Goal: Task Accomplishment & Management: Manage account settings

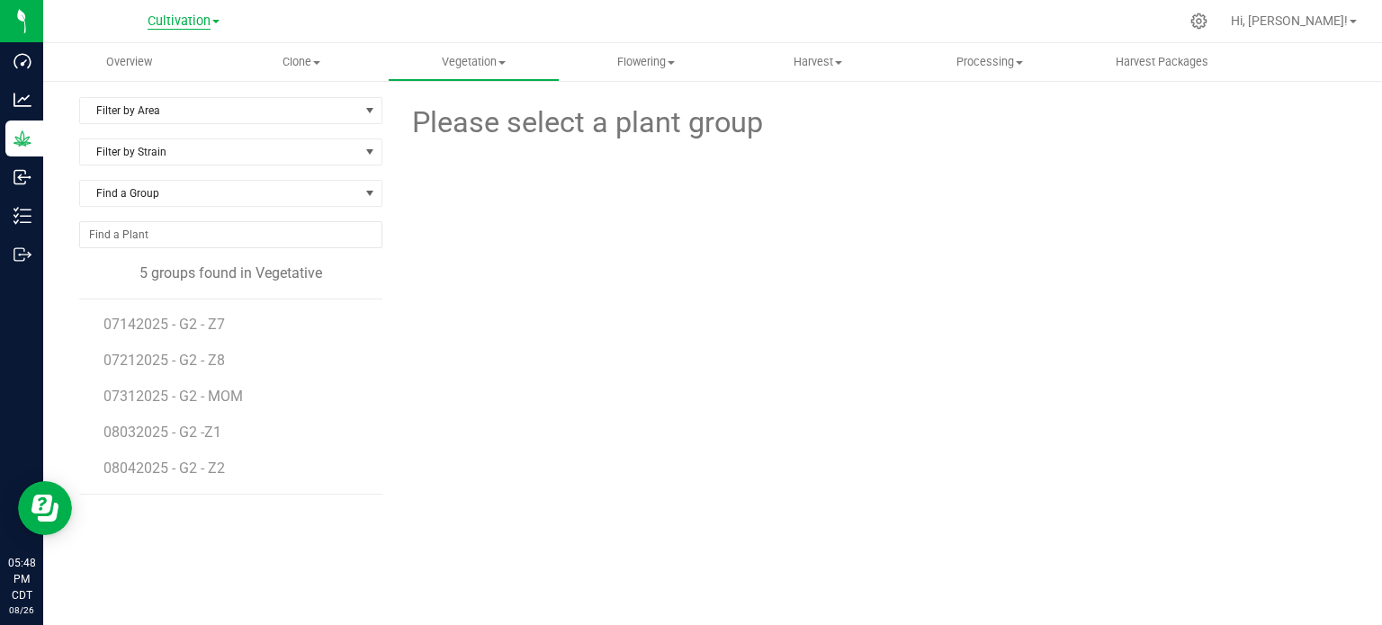
click at [193, 24] on span "Cultivation" at bounding box center [179, 21] width 63 height 16
click at [128, 65] on link "Cultivation" at bounding box center [183, 63] width 263 height 24
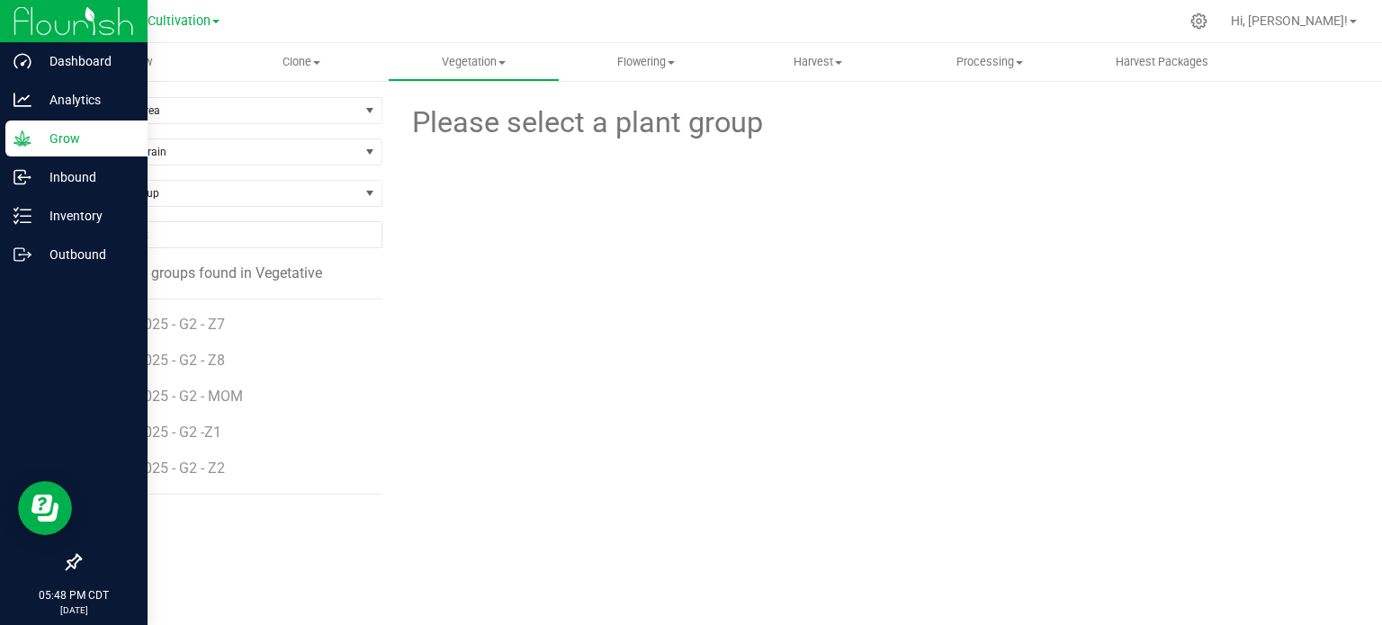
click at [25, 25] on img at bounding box center [73, 21] width 121 height 42
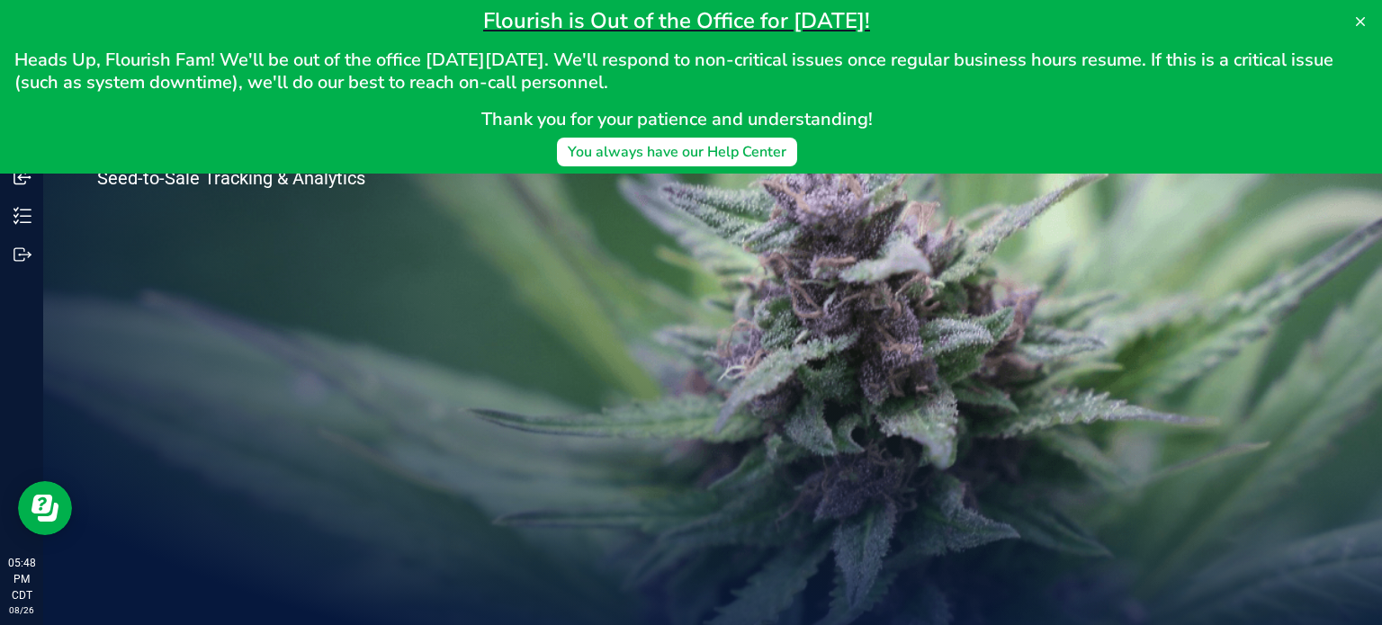
click at [536, 407] on div "Welcome to Flourish Software Seed-to-Sale Tracking & Analytics" at bounding box center [712, 334] width 1339 height 582
click at [1357, 28] on icon at bounding box center [1360, 21] width 14 height 14
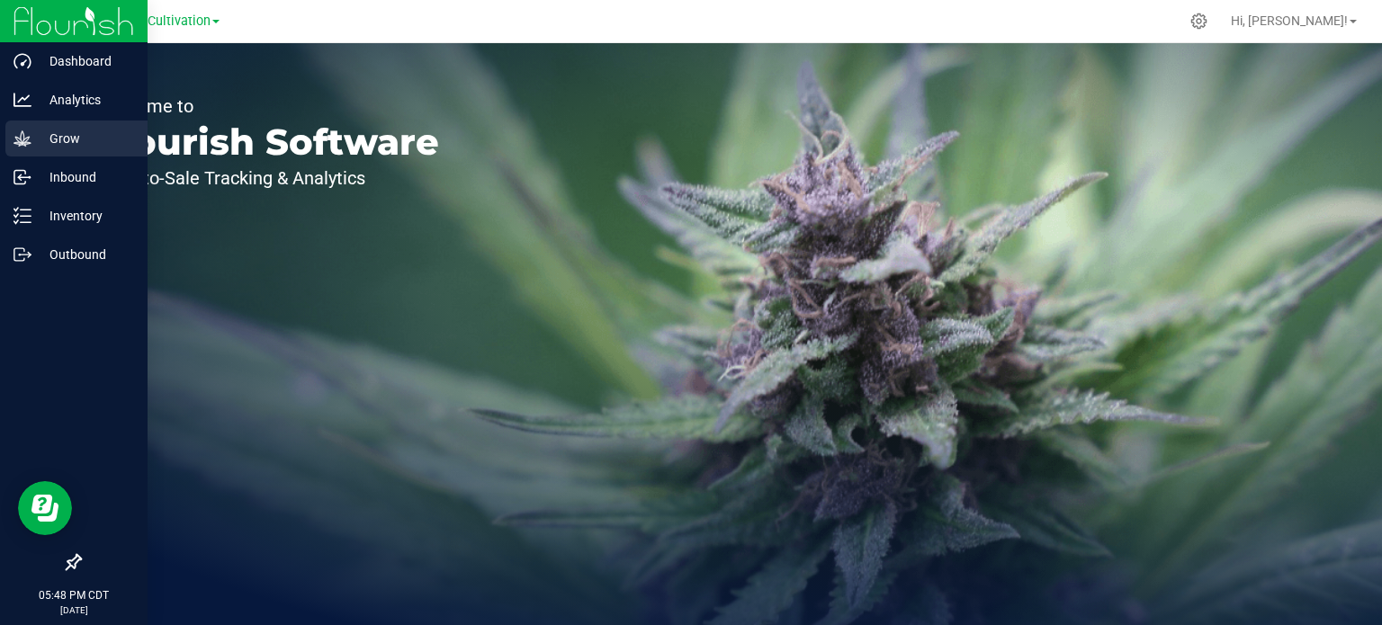
click at [31, 139] on p "Grow" at bounding box center [85, 139] width 108 height 22
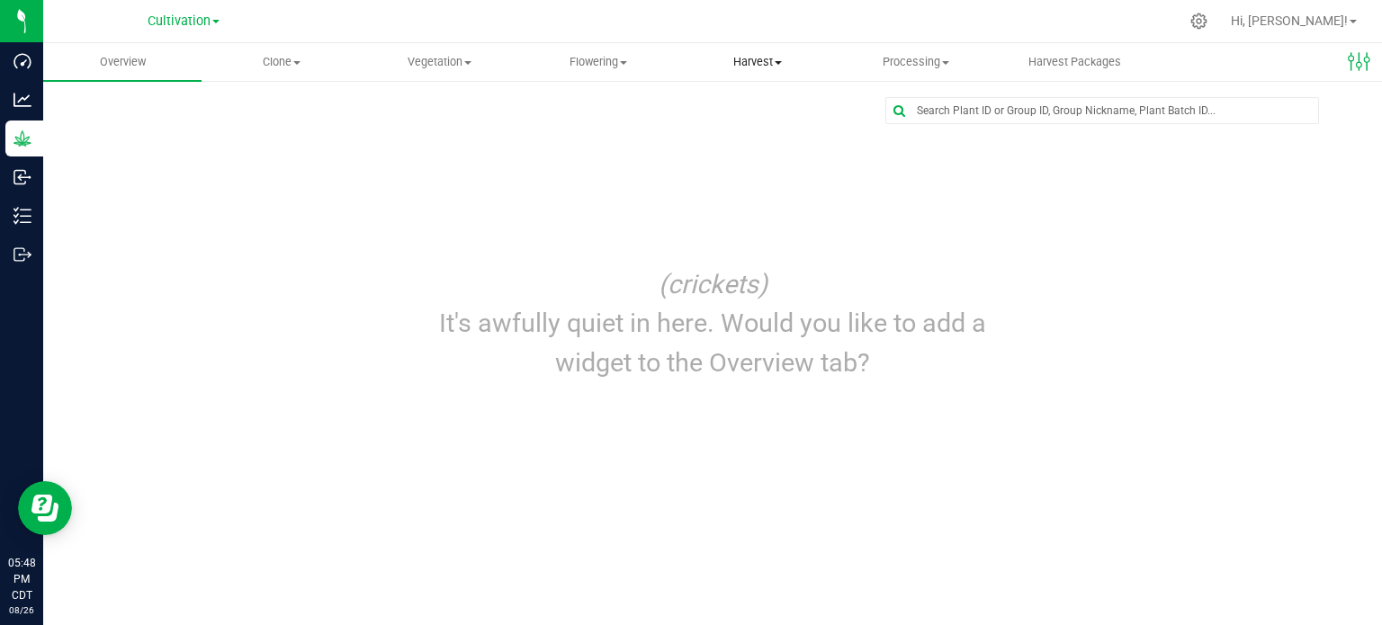
click at [768, 62] on span "Harvest" at bounding box center [757, 62] width 157 height 16
click at [731, 125] on span "Harvested plants" at bounding box center [752, 129] width 148 height 15
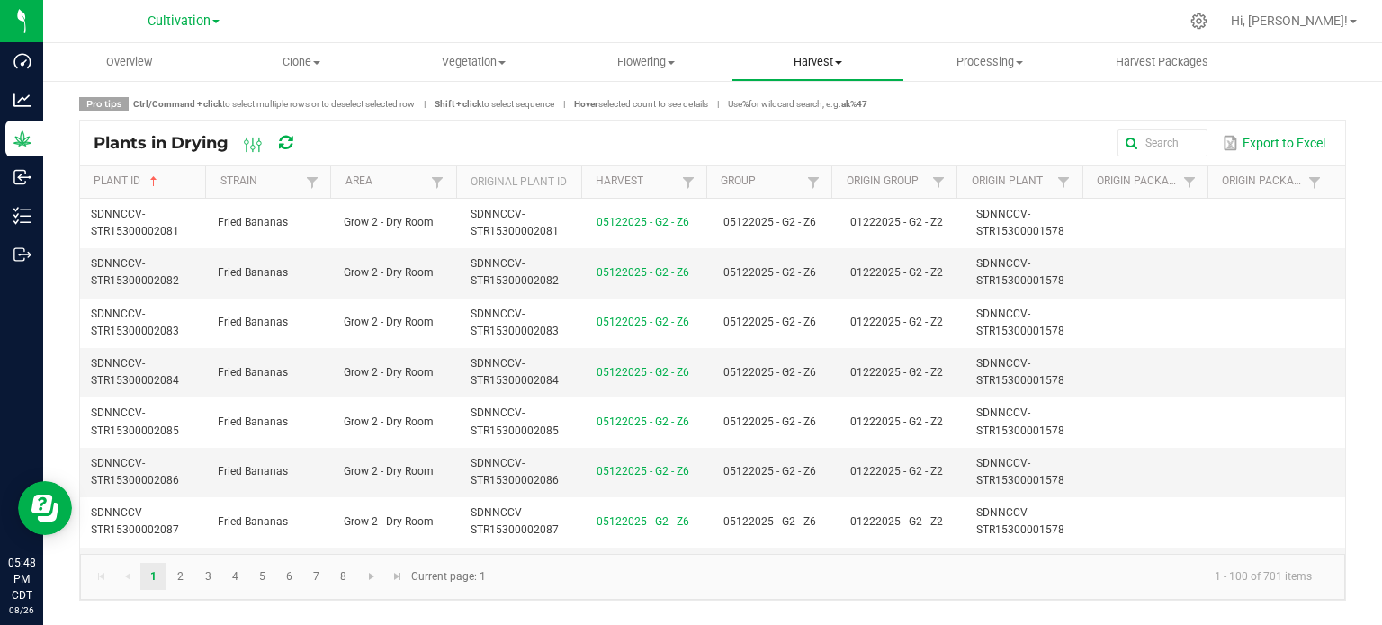
click at [821, 60] on span "Harvest" at bounding box center [817, 62] width 170 height 16
click at [794, 107] on span "Harvests" at bounding box center [782, 108] width 100 height 15
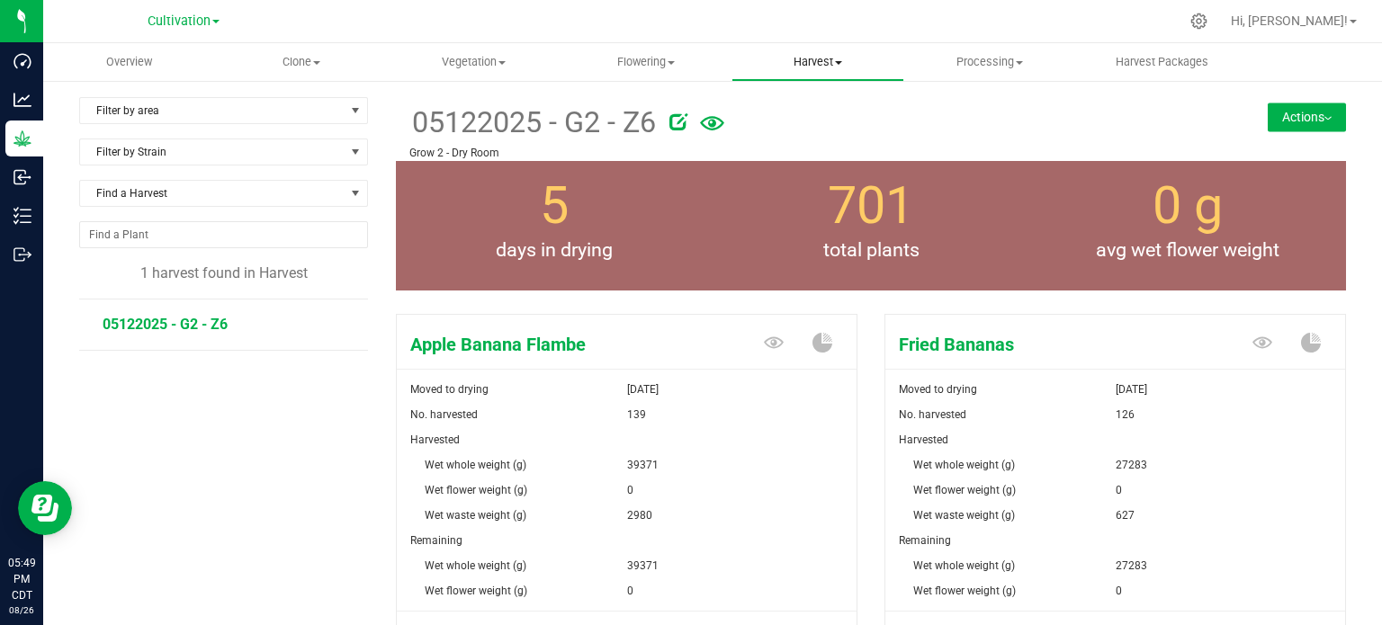
click at [823, 60] on span "Harvest" at bounding box center [817, 62] width 170 height 16
click at [793, 103] on span "Harvests" at bounding box center [782, 108] width 100 height 15
click at [835, 62] on span "Harvest" at bounding box center [817, 62] width 170 height 16
click at [1316, 123] on button "Actions" at bounding box center [1307, 117] width 78 height 29
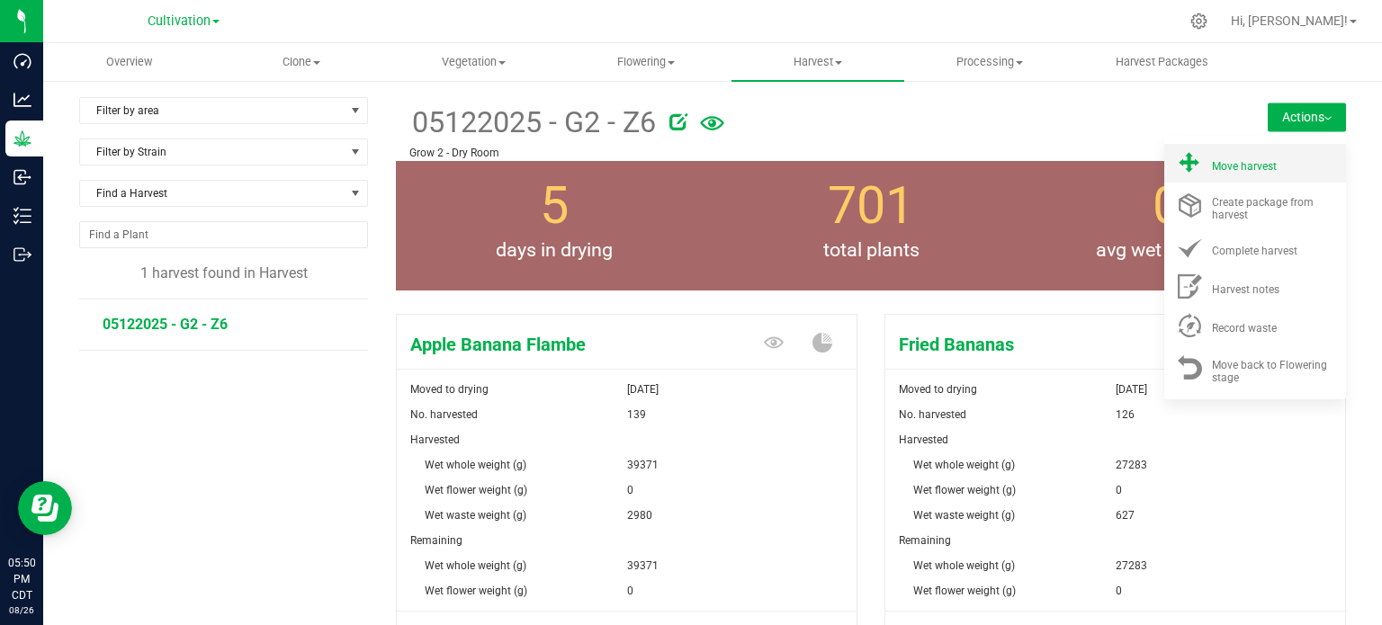
click at [1258, 169] on span "Move harvest" at bounding box center [1244, 166] width 65 height 13
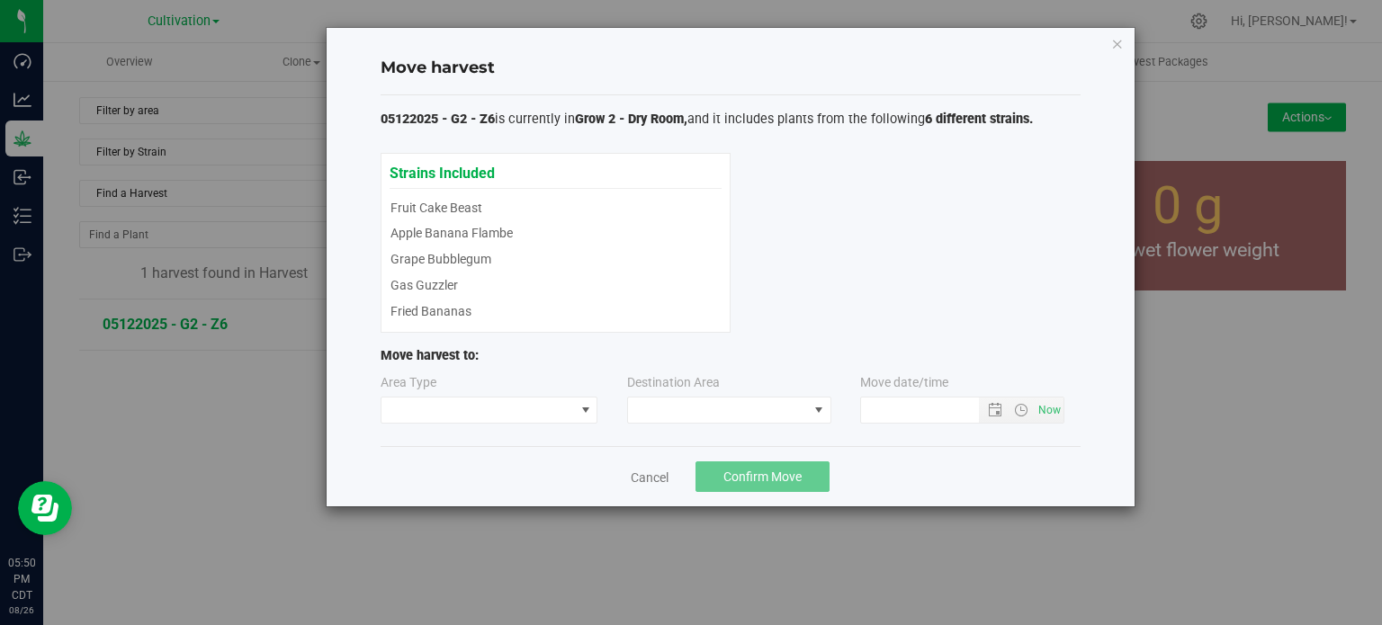
type input "[DATE] 5:50 PM"
click at [584, 413] on span at bounding box center [586, 410] width 14 height 14
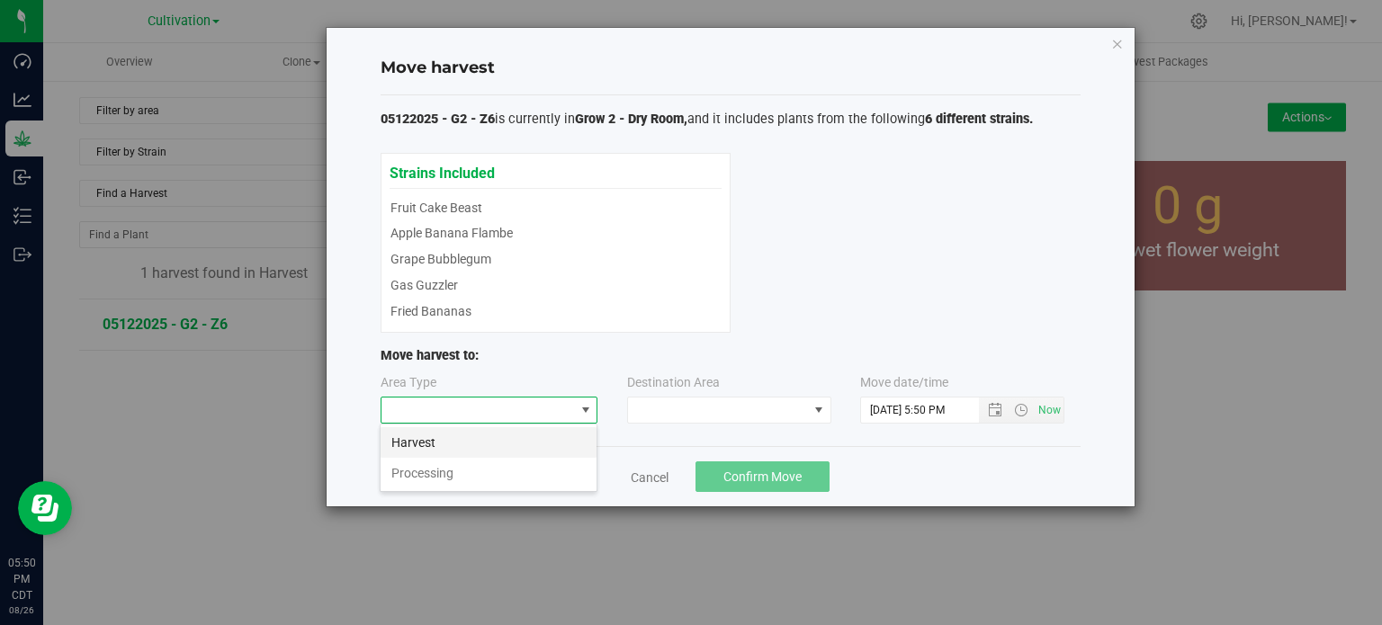
scroll to position [26, 217]
click at [523, 463] on li "Processing" at bounding box center [489, 473] width 216 height 31
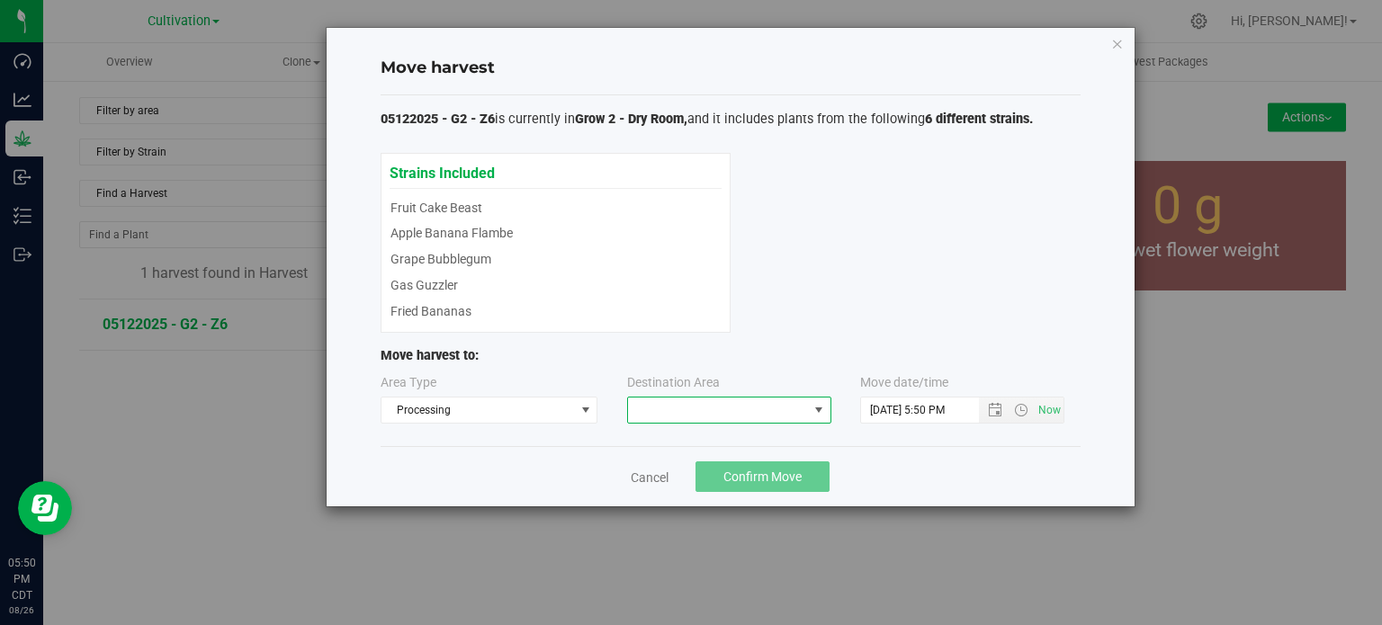
click at [661, 405] on span at bounding box center [718, 410] width 180 height 25
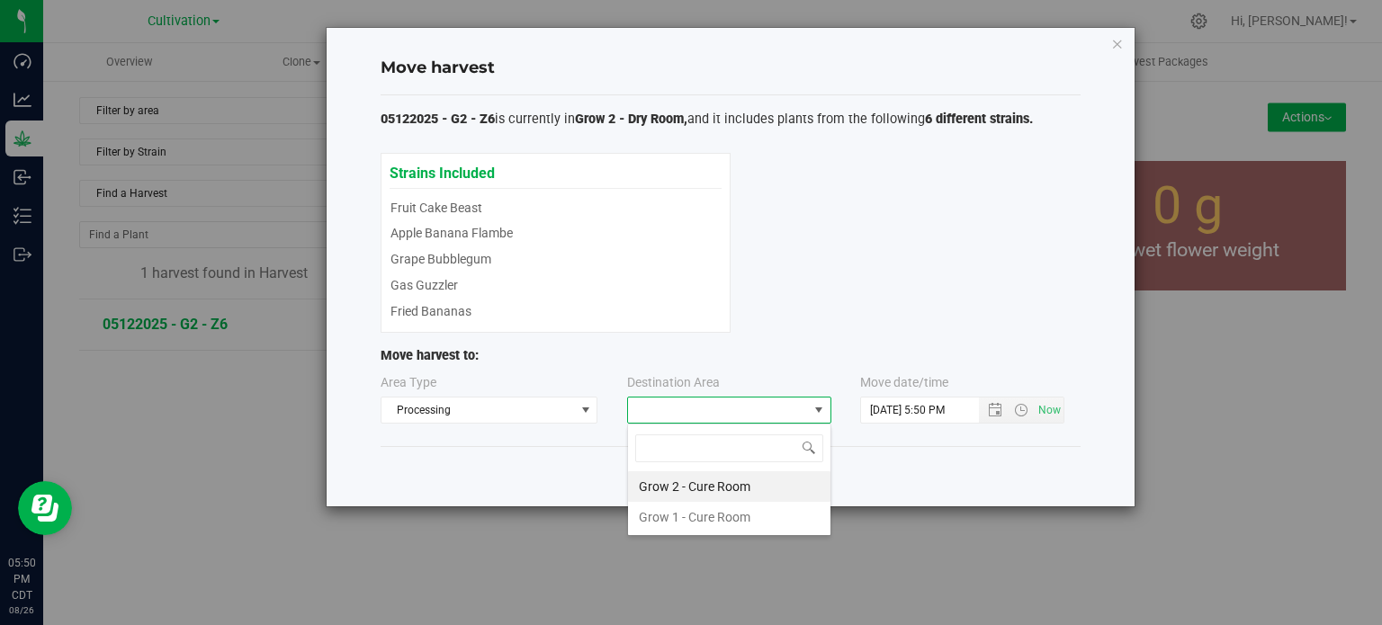
scroll to position [26, 204]
click at [694, 485] on li "Grow 2 - Cure Room" at bounding box center [729, 486] width 202 height 31
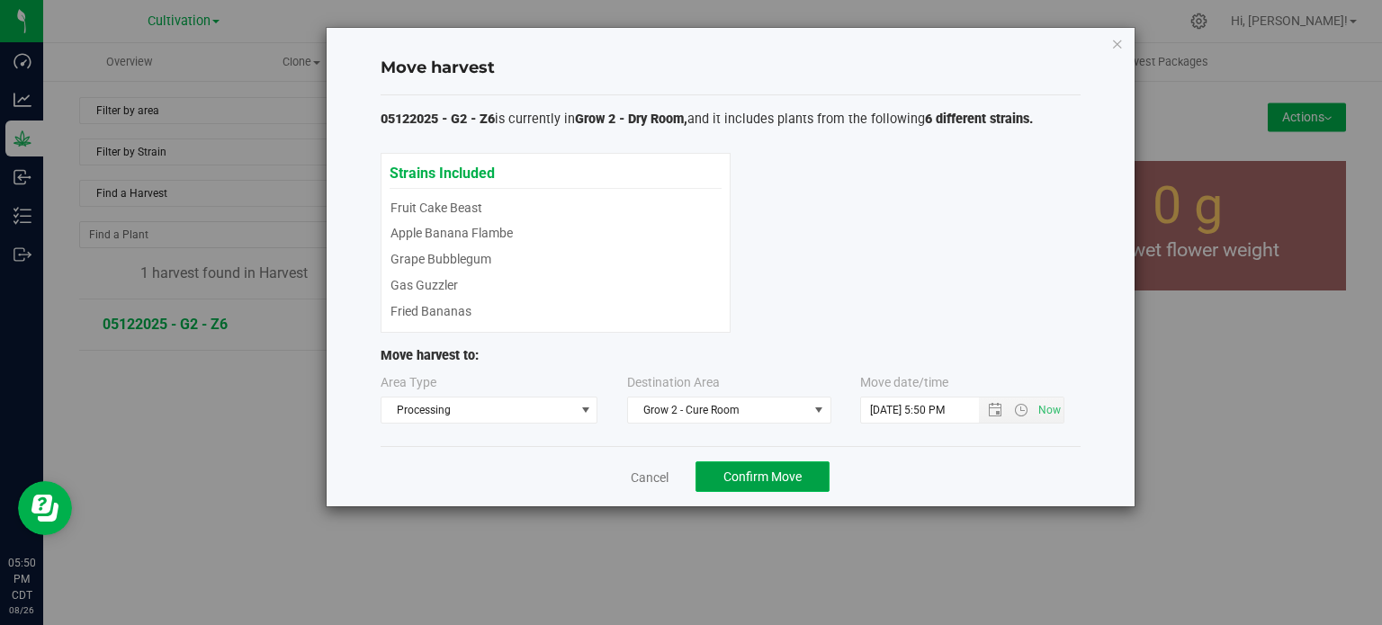
click at [754, 476] on span "Confirm Move" at bounding box center [762, 477] width 78 height 14
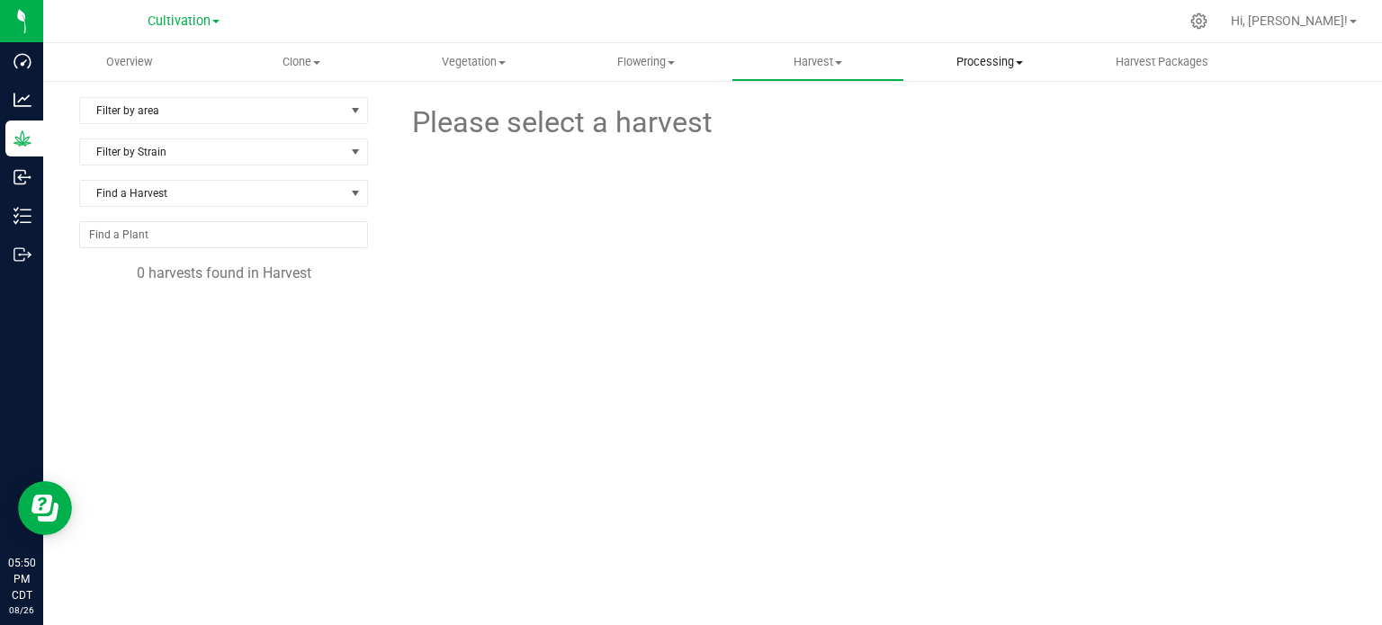
click at [1006, 51] on uib-tab-heading "Processing Create package Processing harvests Processing plants Completed harve…" at bounding box center [990, 62] width 170 height 36
click at [974, 134] on span "Processing harvests" at bounding box center [987, 129] width 166 height 15
click at [153, 325] on span "05112025 - G2 - Z5" at bounding box center [165, 324] width 125 height 17
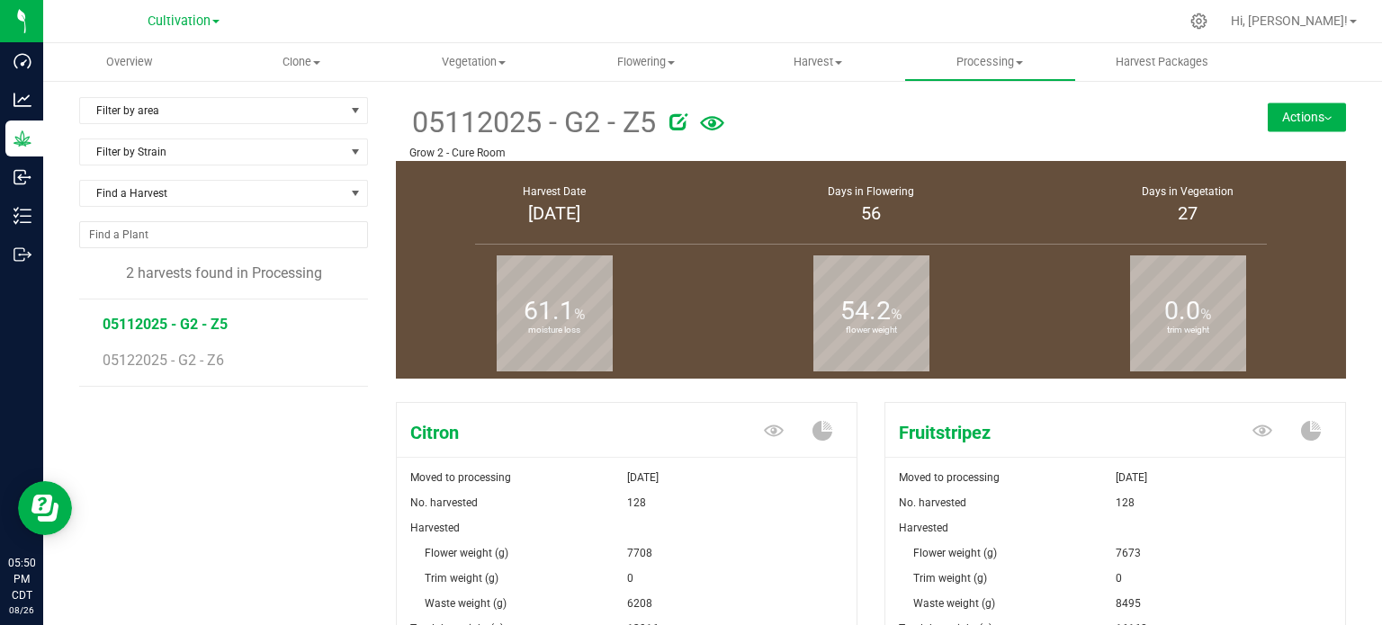
click at [1299, 121] on button "Actions" at bounding box center [1307, 117] width 78 height 29
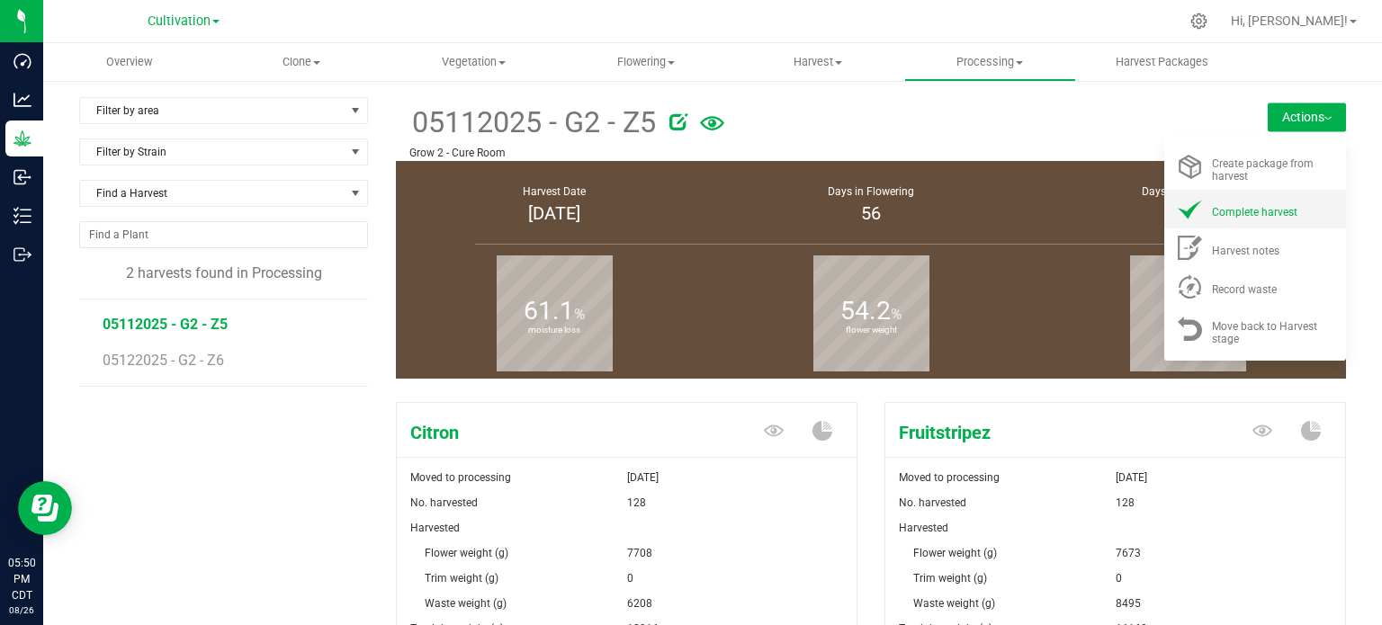
click at [1243, 211] on span "Complete harvest" at bounding box center [1254, 212] width 85 height 13
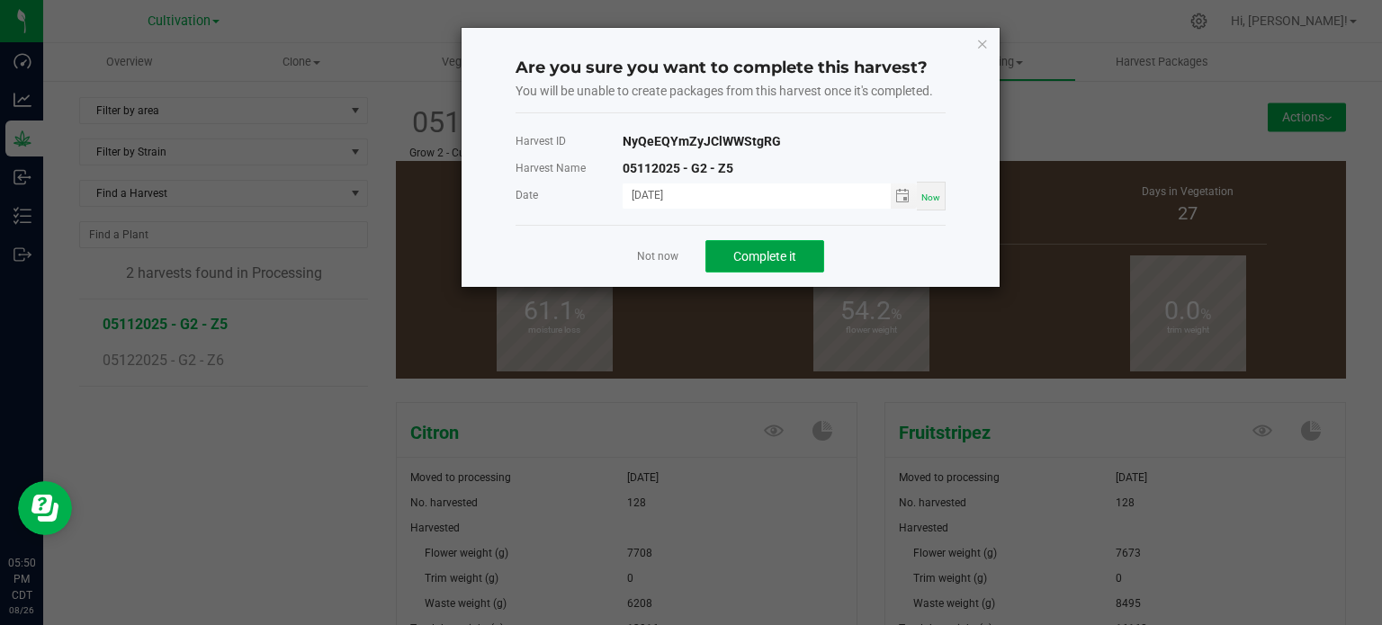
click at [777, 257] on span "Complete it" at bounding box center [764, 256] width 63 height 14
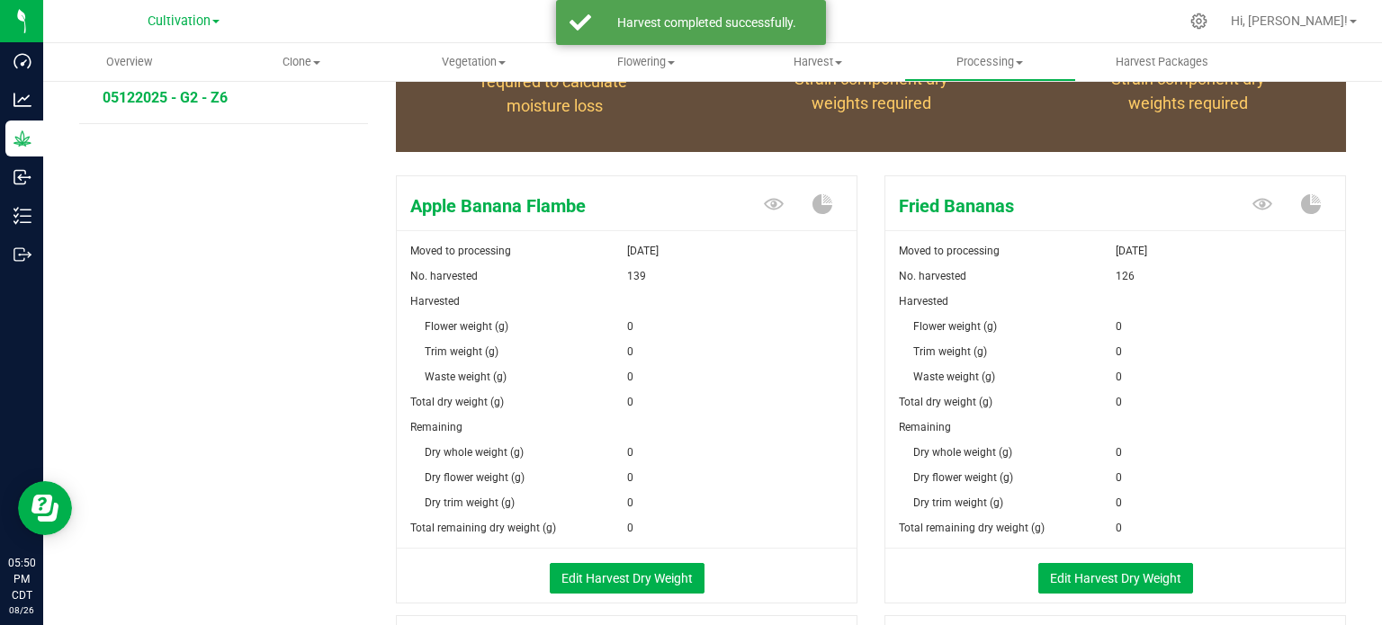
scroll to position [270, 0]
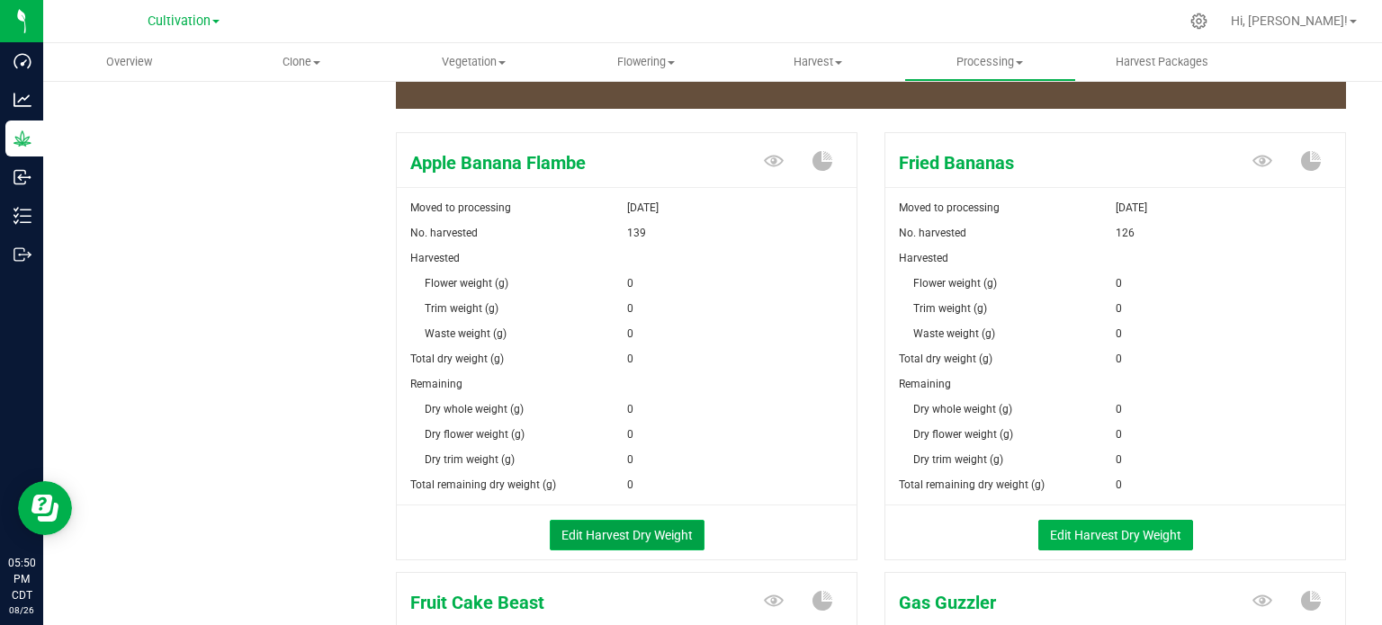
click at [615, 534] on button "Edit Harvest Dry Weight" at bounding box center [627, 535] width 155 height 31
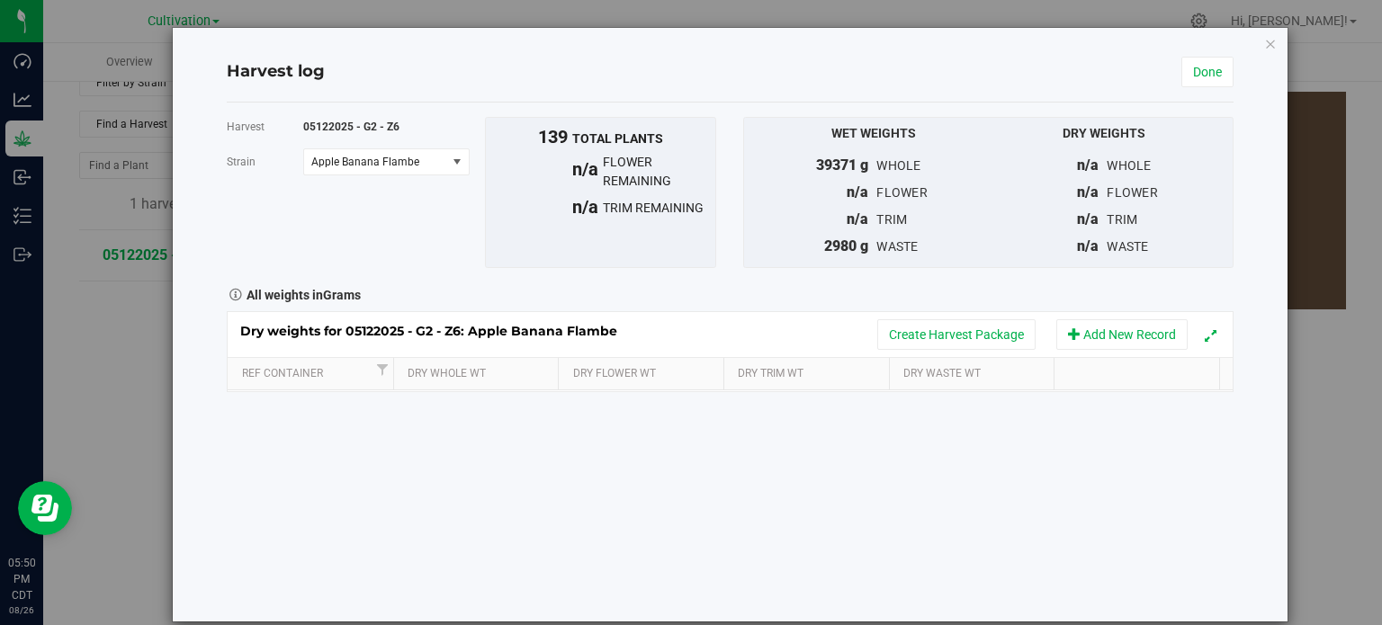
scroll to position [270, 0]
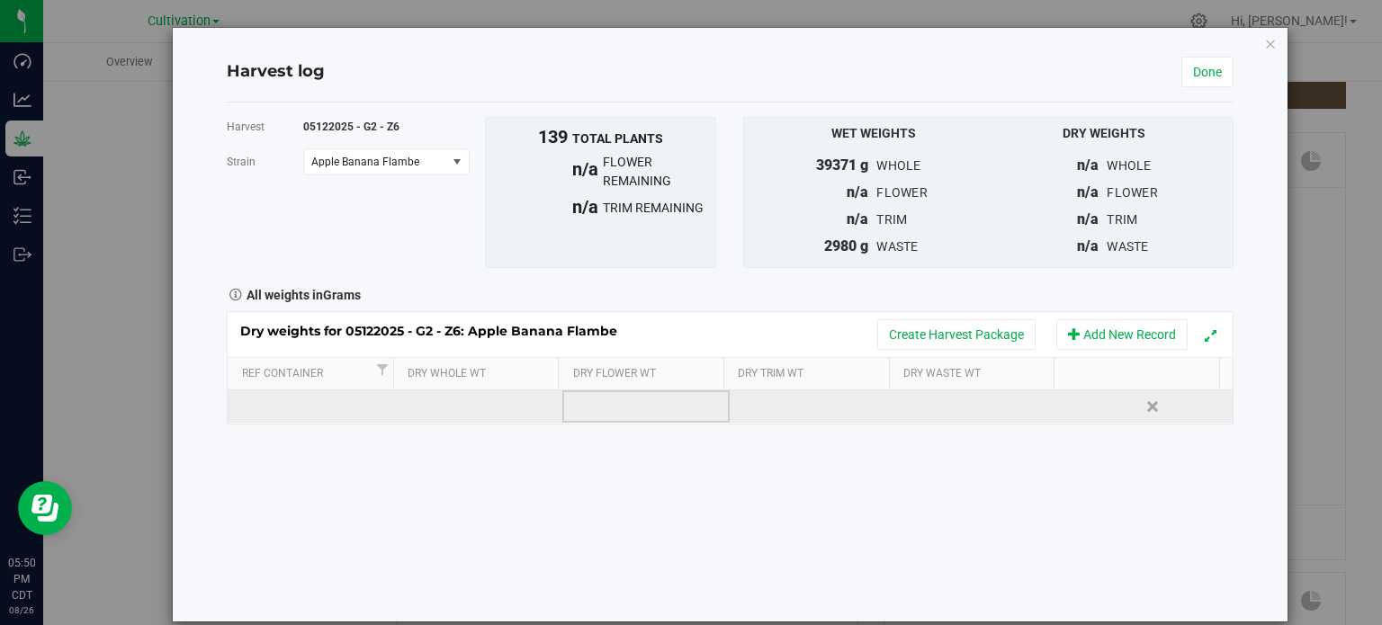
click at [626, 404] on td at bounding box center [645, 407] width 167 height 32
click at [611, 404] on span at bounding box center [651, 406] width 148 height 27
type input "8850"
click at [933, 408] on div "Loading... Dry weights for 05122025 - G2 - Z6: Apple Banana Flambe Create Harve…" at bounding box center [730, 367] width 1007 height 113
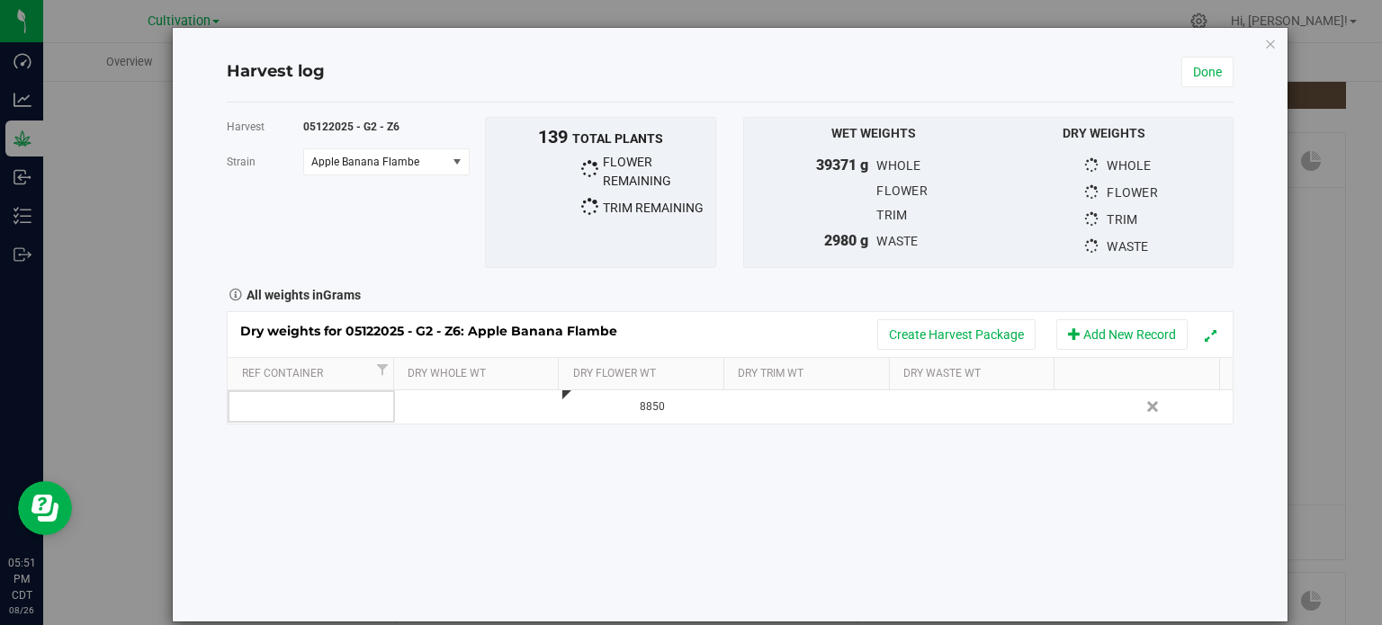
click at [930, 408] on td at bounding box center [981, 407] width 167 height 32
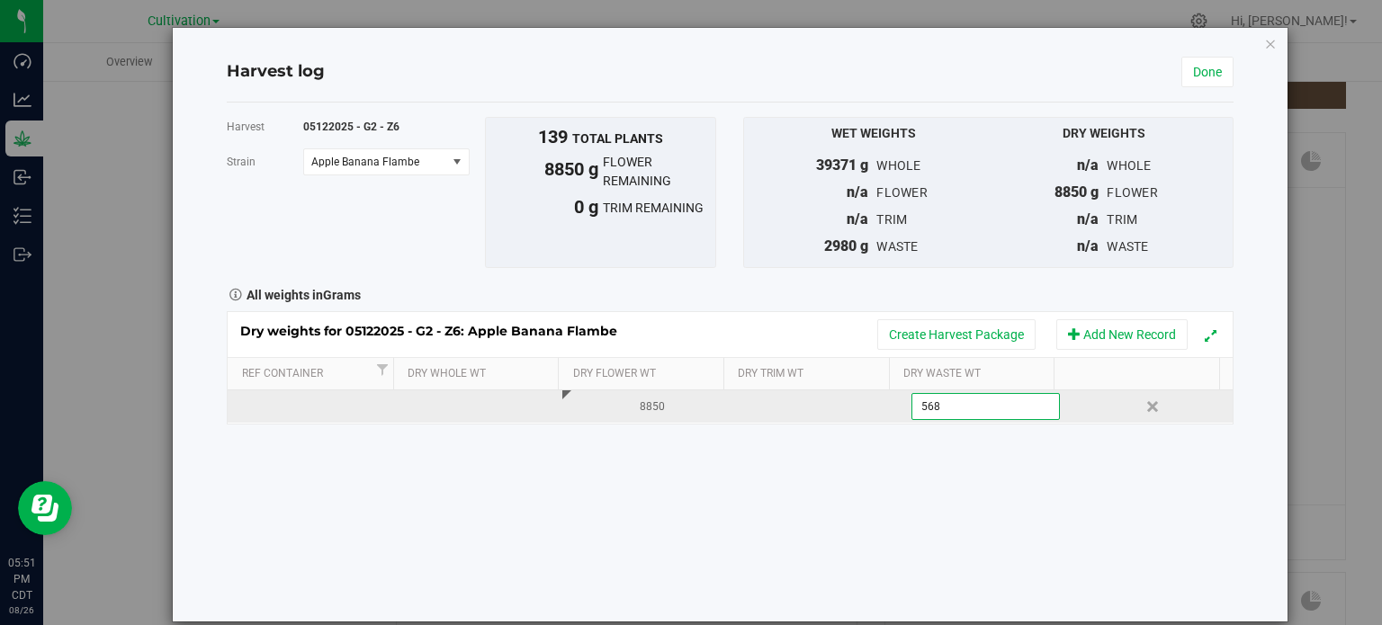
type input "5689"
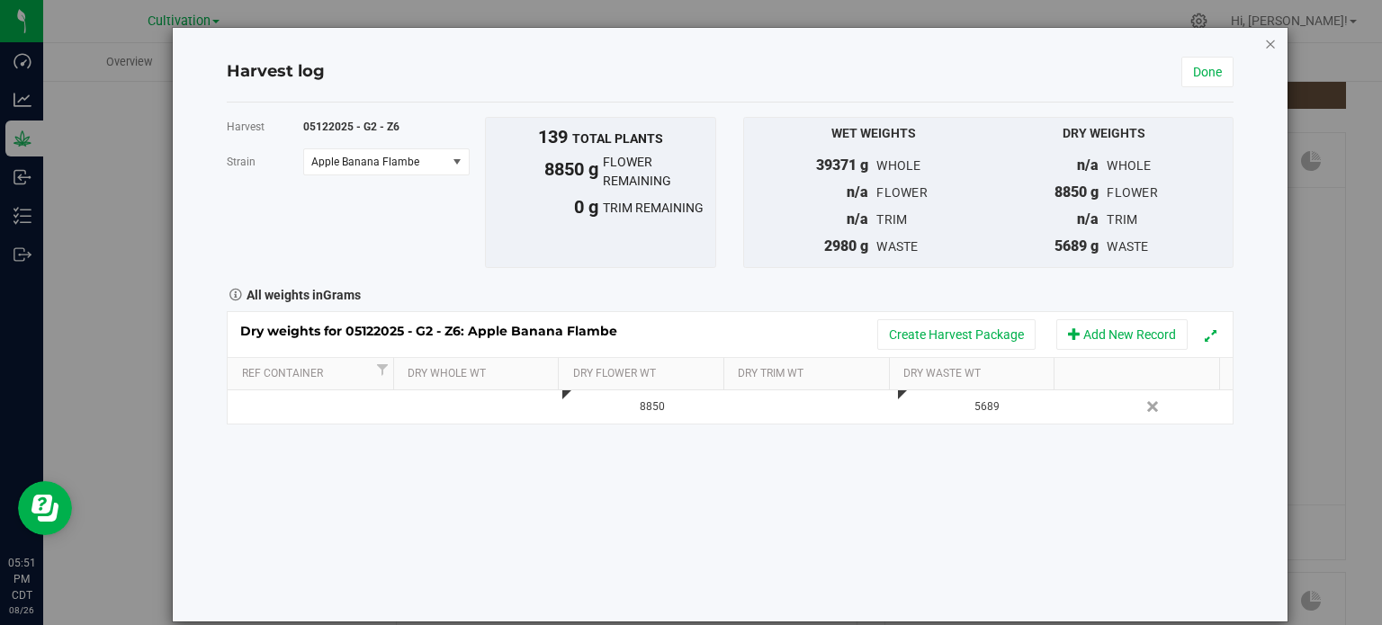
click at [1264, 43] on icon "button" at bounding box center [1270, 43] width 13 height 22
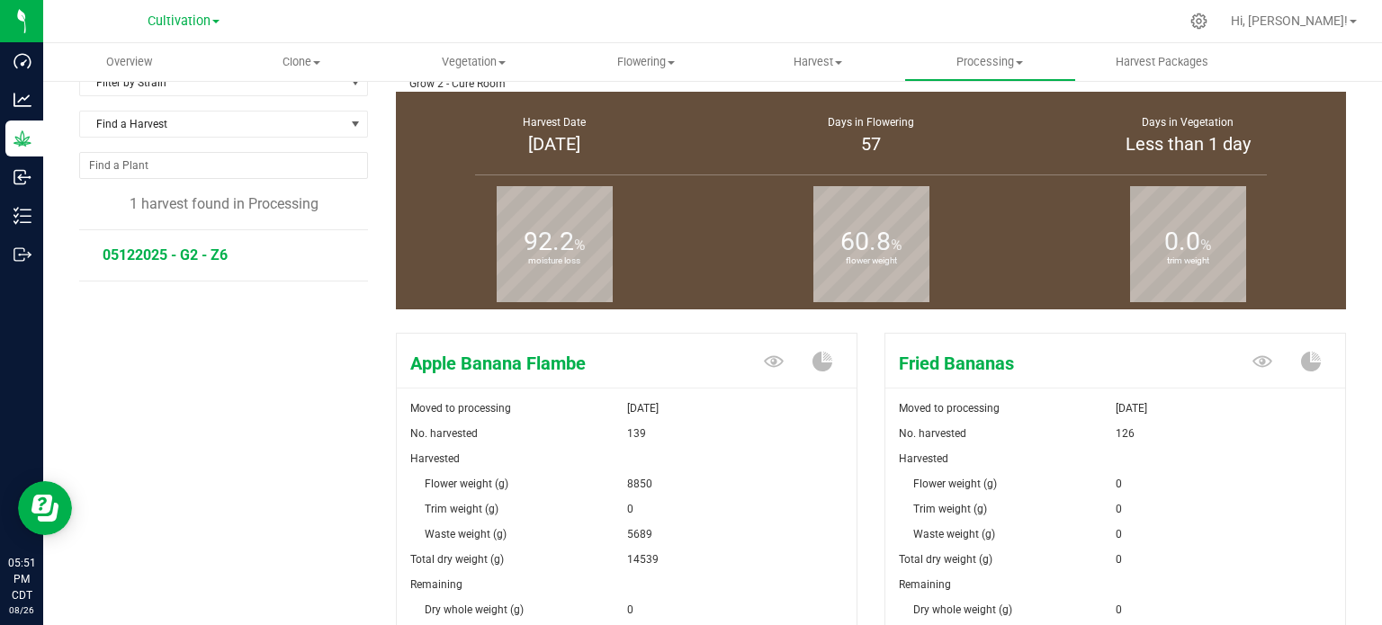
scroll to position [270, 0]
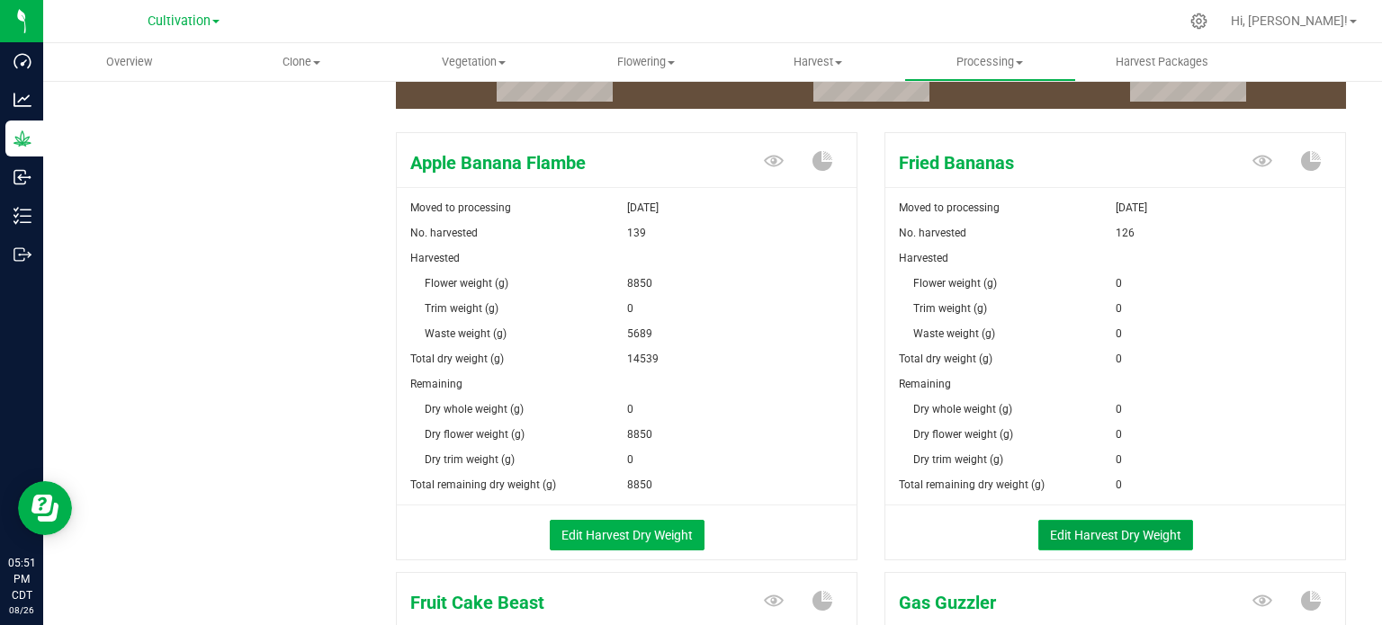
click at [1100, 534] on button "Edit Harvest Dry Weight" at bounding box center [1115, 535] width 155 height 31
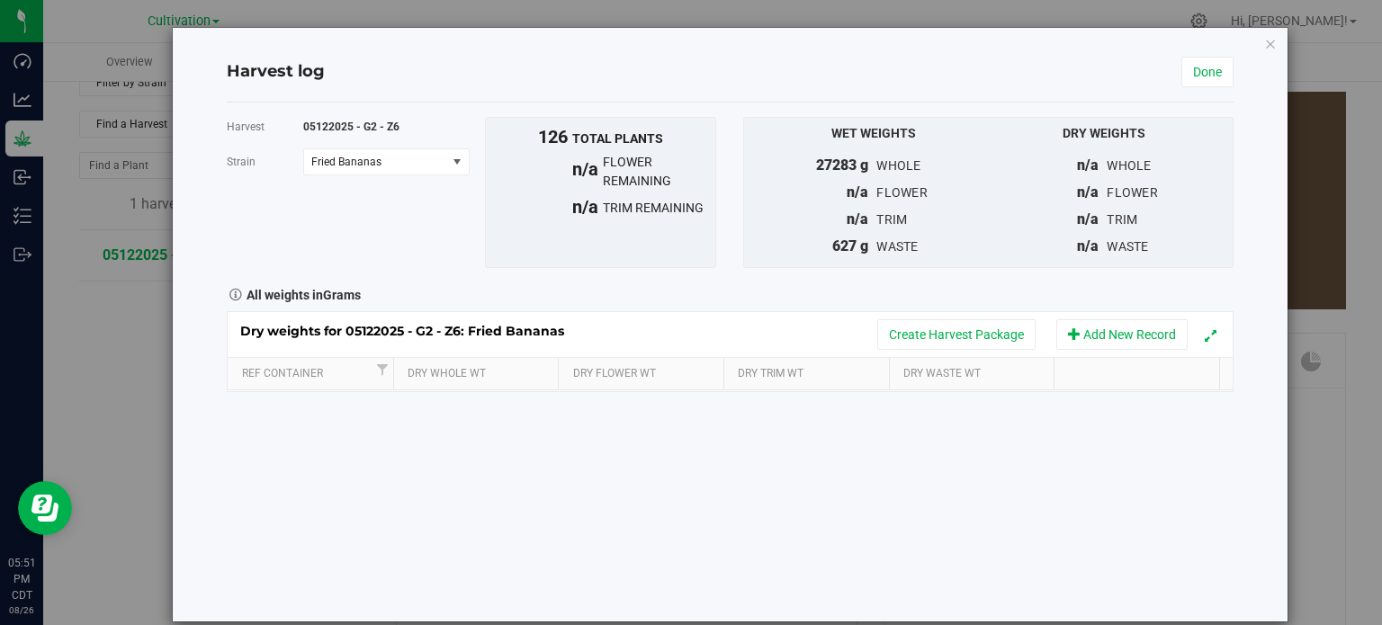
scroll to position [270, 0]
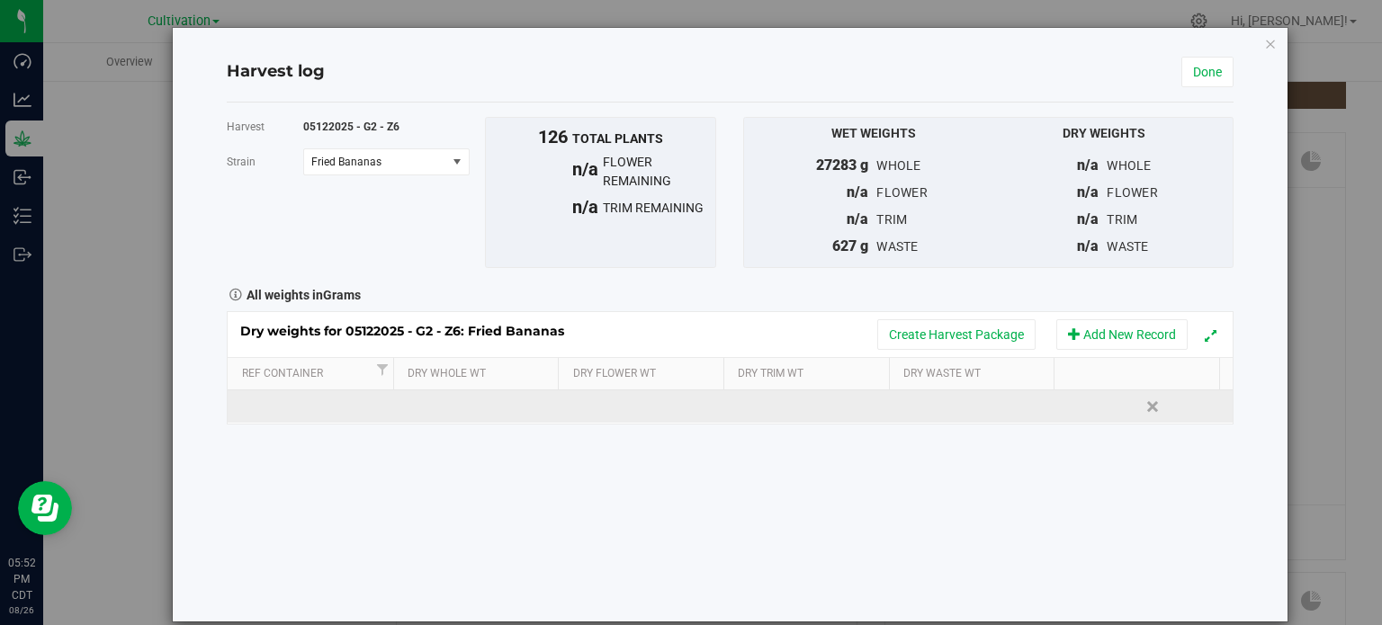
click at [623, 404] on td at bounding box center [645, 407] width 167 height 32
type input "8941"
click at [941, 406] on div "Dry weights for 05122025 - G2 - Z6: Fried Bananas Create Harvest Package Add Ne…" at bounding box center [730, 367] width 1007 height 113
click at [940, 413] on td at bounding box center [981, 407] width 167 height 32
type input "3456"
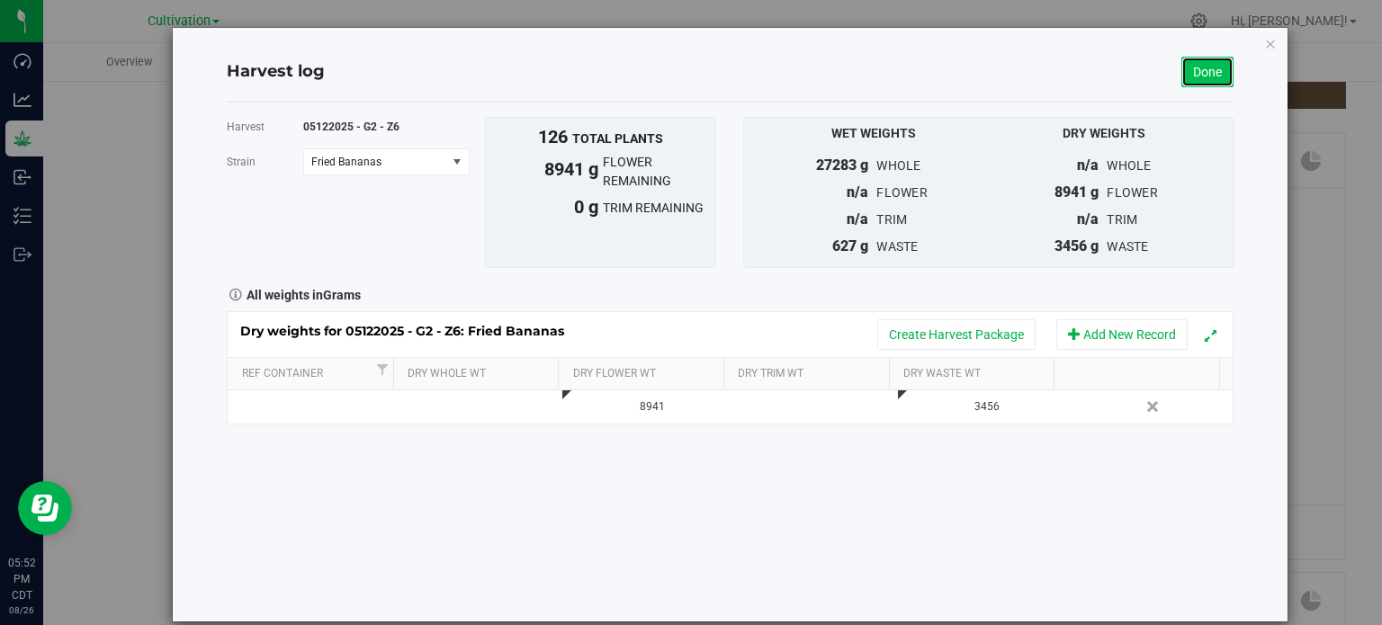
click at [1195, 71] on link "Done" at bounding box center [1207, 72] width 52 height 31
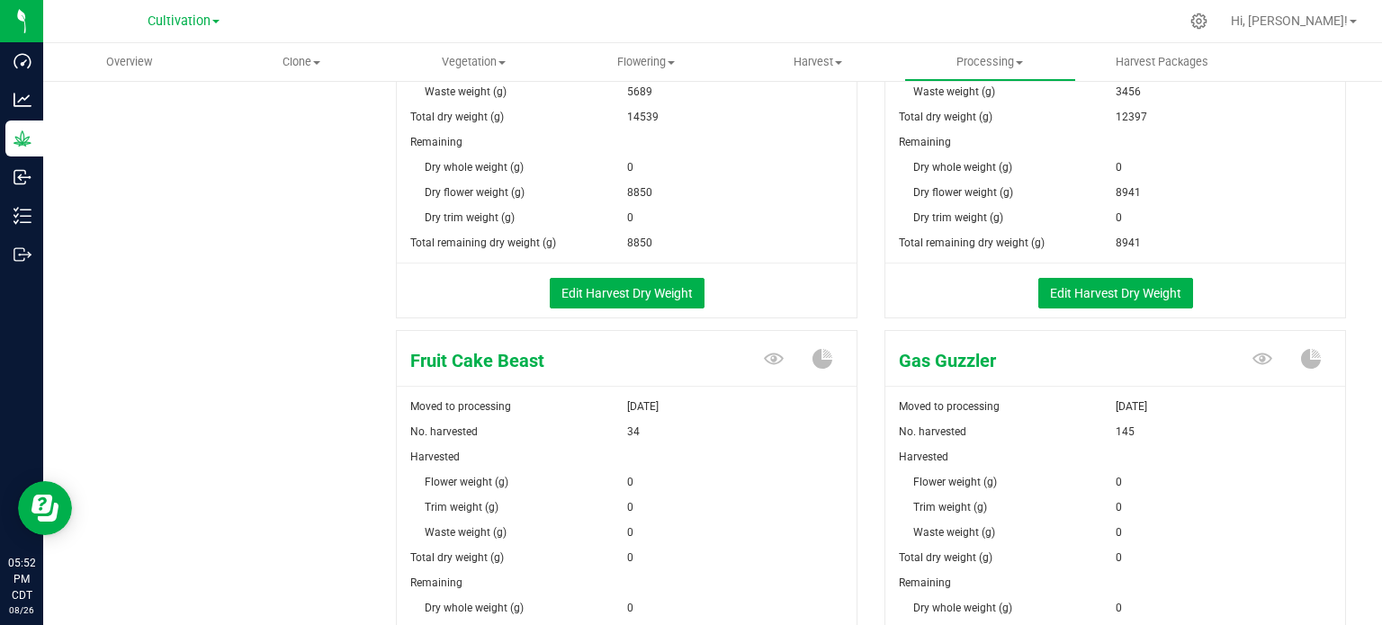
scroll to position [810, 0]
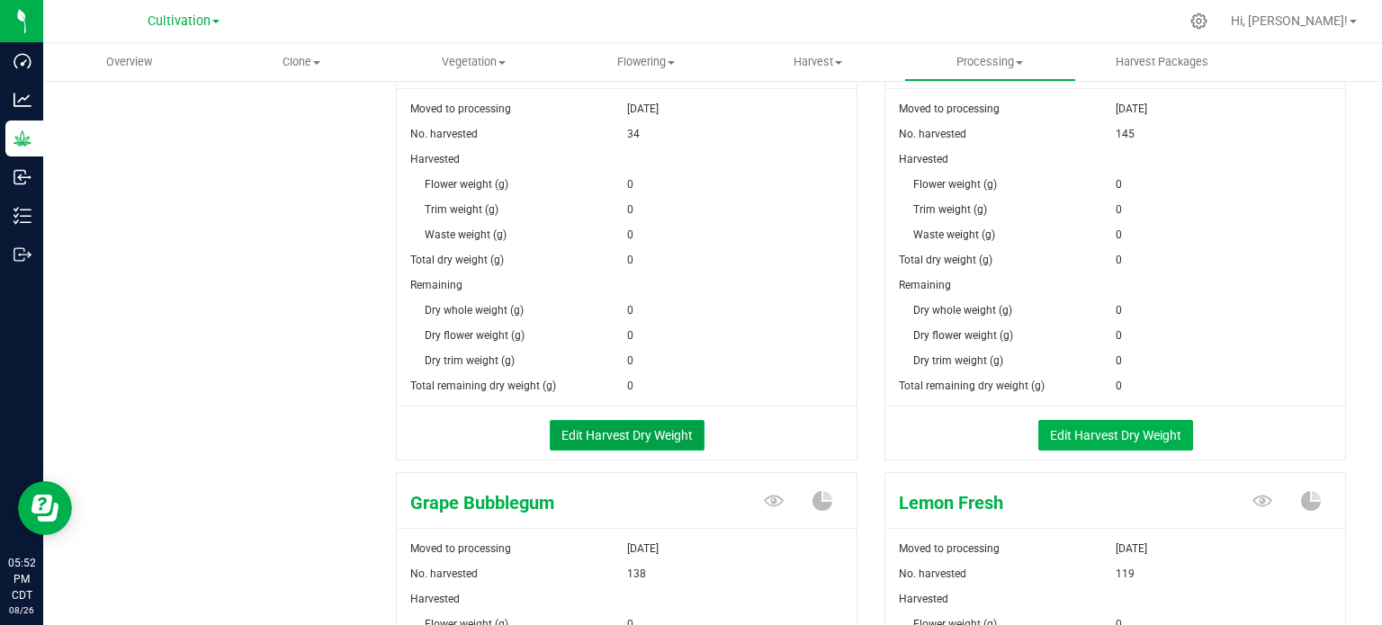
click at [652, 428] on button "Edit Harvest Dry Weight" at bounding box center [627, 435] width 155 height 31
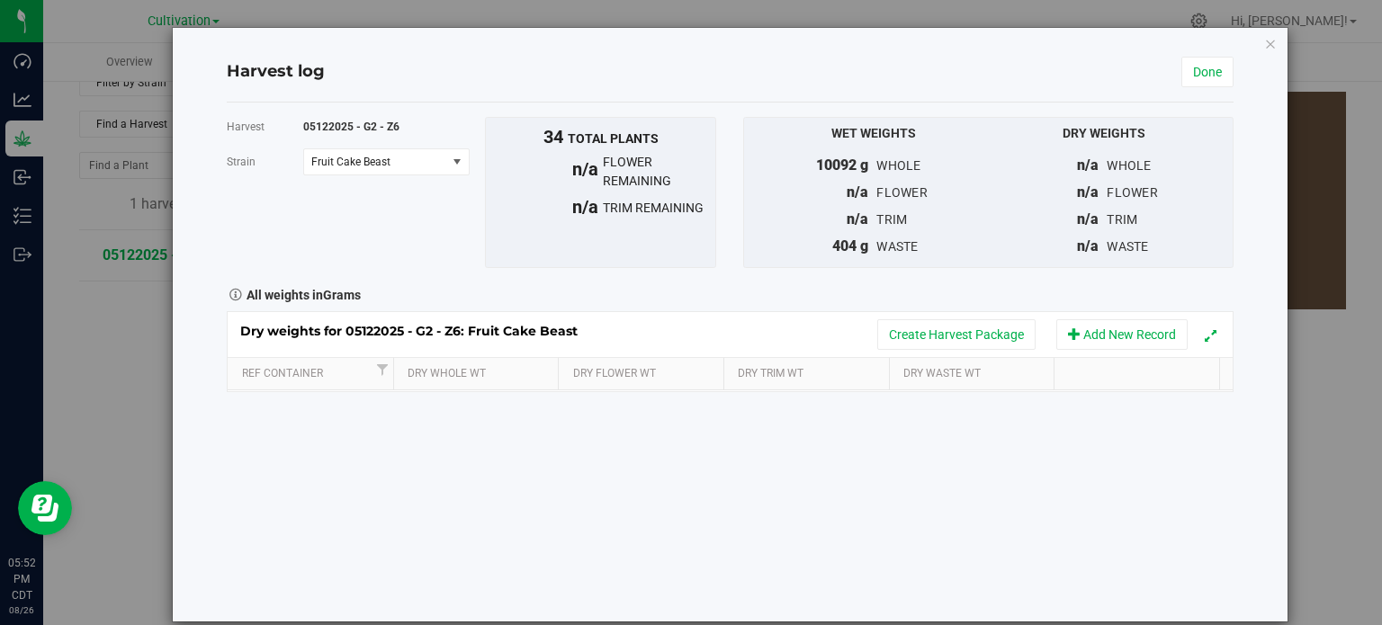
scroll to position [810, 0]
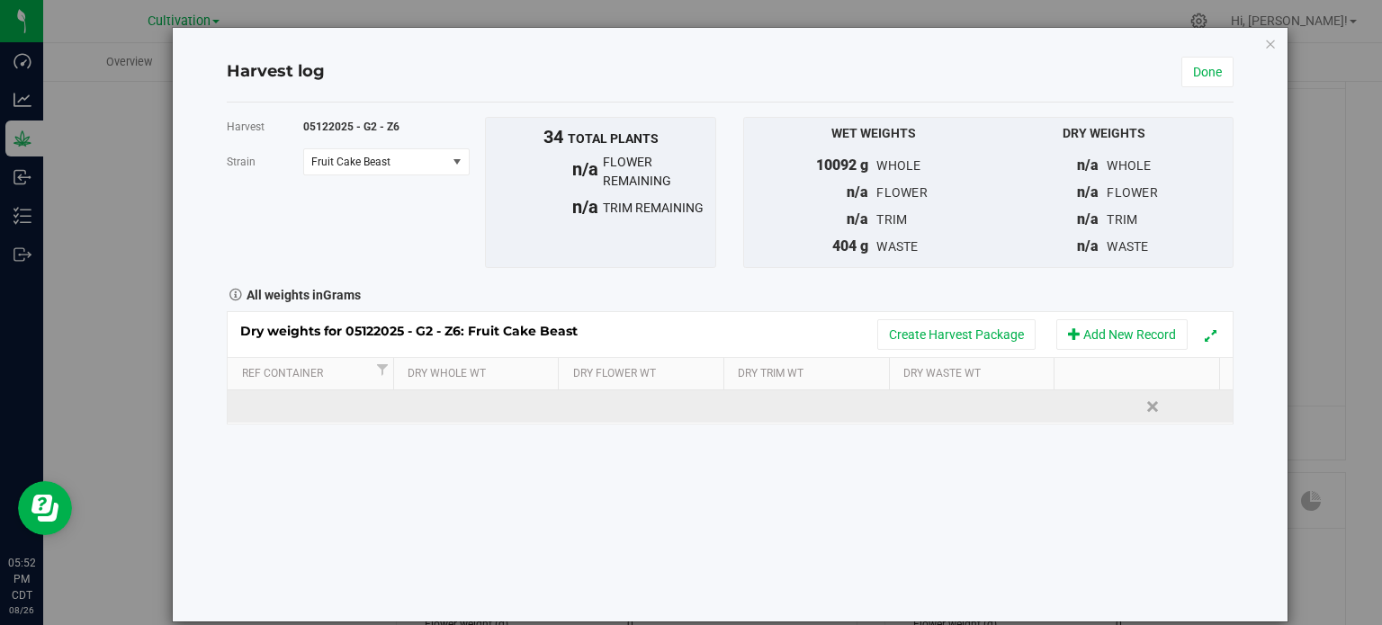
click at [597, 405] on td at bounding box center [645, 407] width 167 height 32
type input "0"
type input "1579"
click at [947, 408] on div "Dry weights for 05122025 - G2 - Z6: Fruit Cake Beast Create Harvest Package Add…" at bounding box center [730, 367] width 1007 height 113
click at [947, 406] on td at bounding box center [981, 407] width 167 height 32
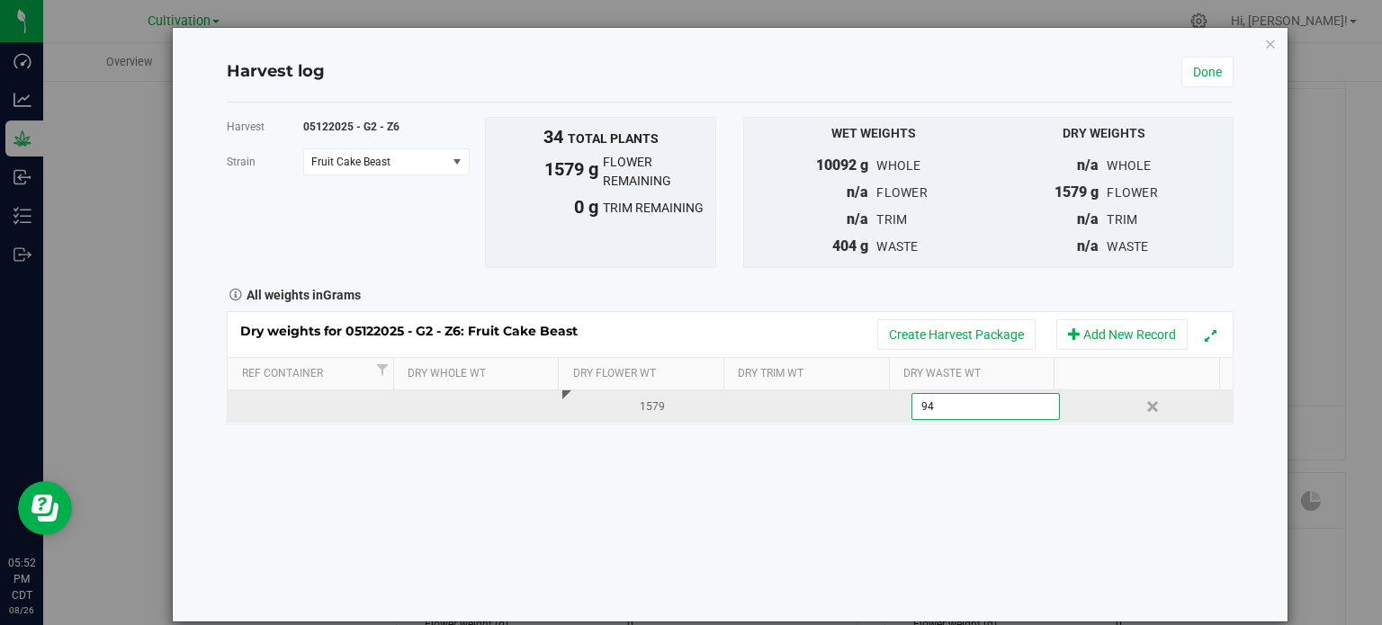
type input "944"
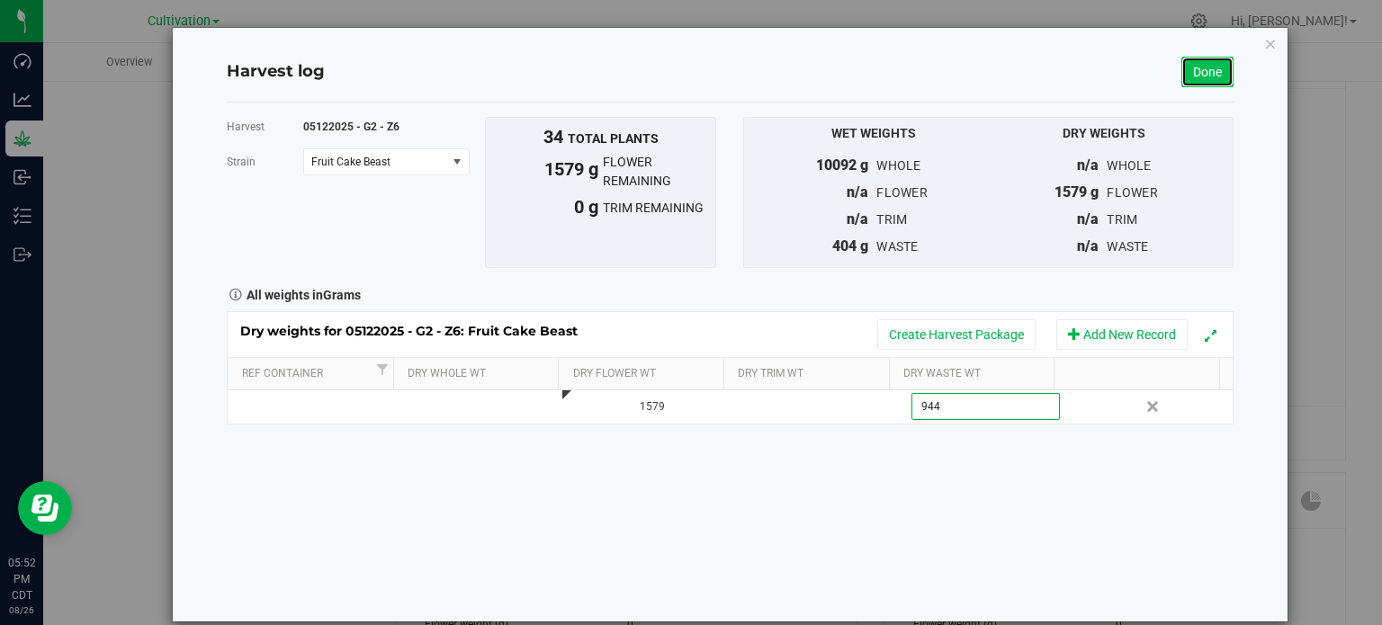
click at [1194, 65] on link "Done" at bounding box center [1207, 72] width 52 height 31
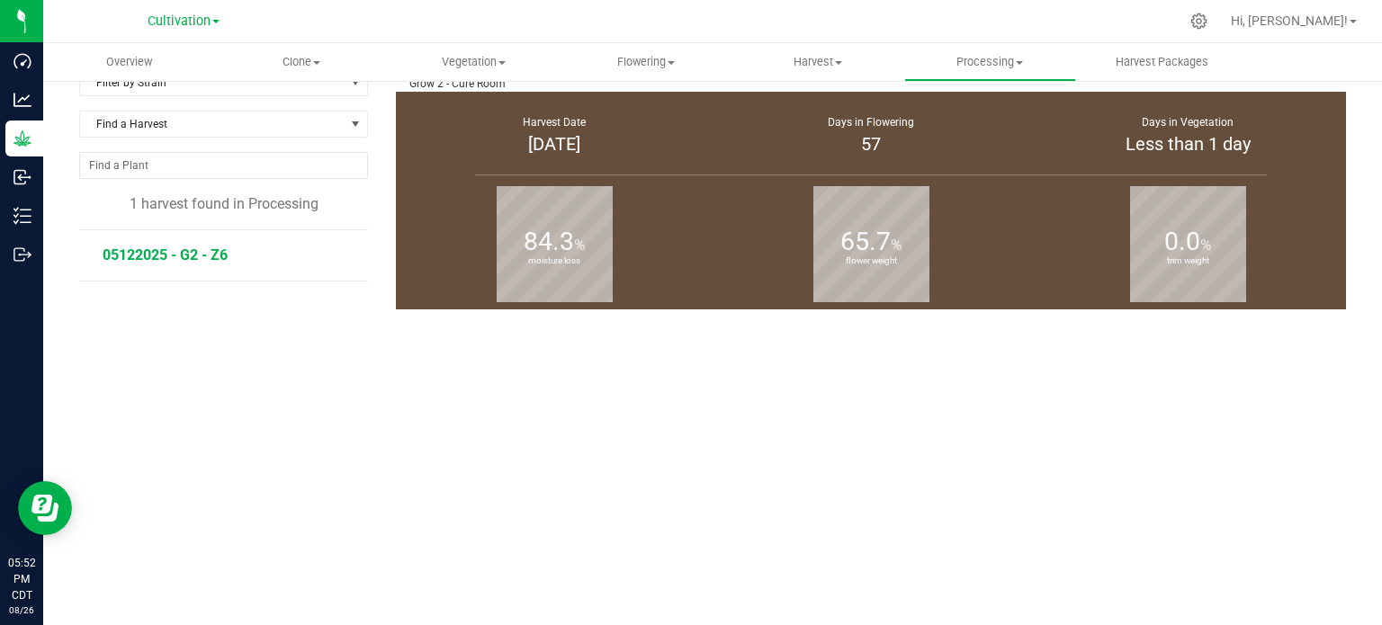
scroll to position [810, 0]
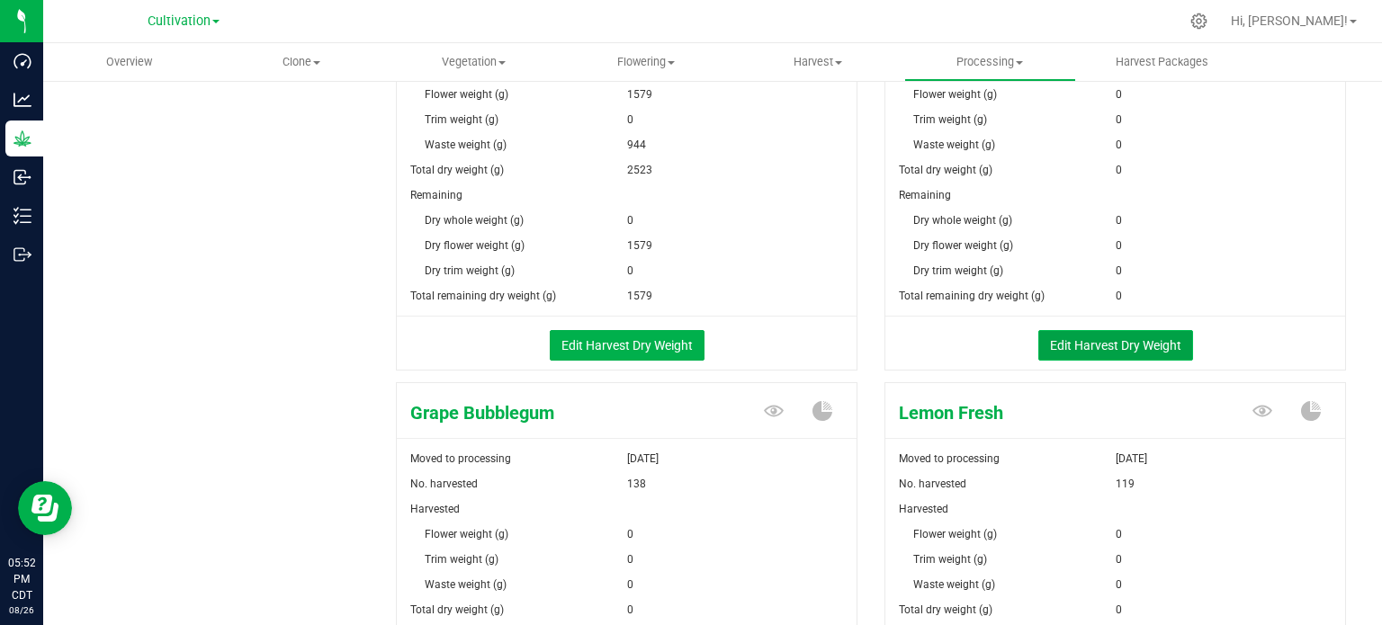
click at [1092, 346] on button "Edit Harvest Dry Weight" at bounding box center [1115, 345] width 155 height 31
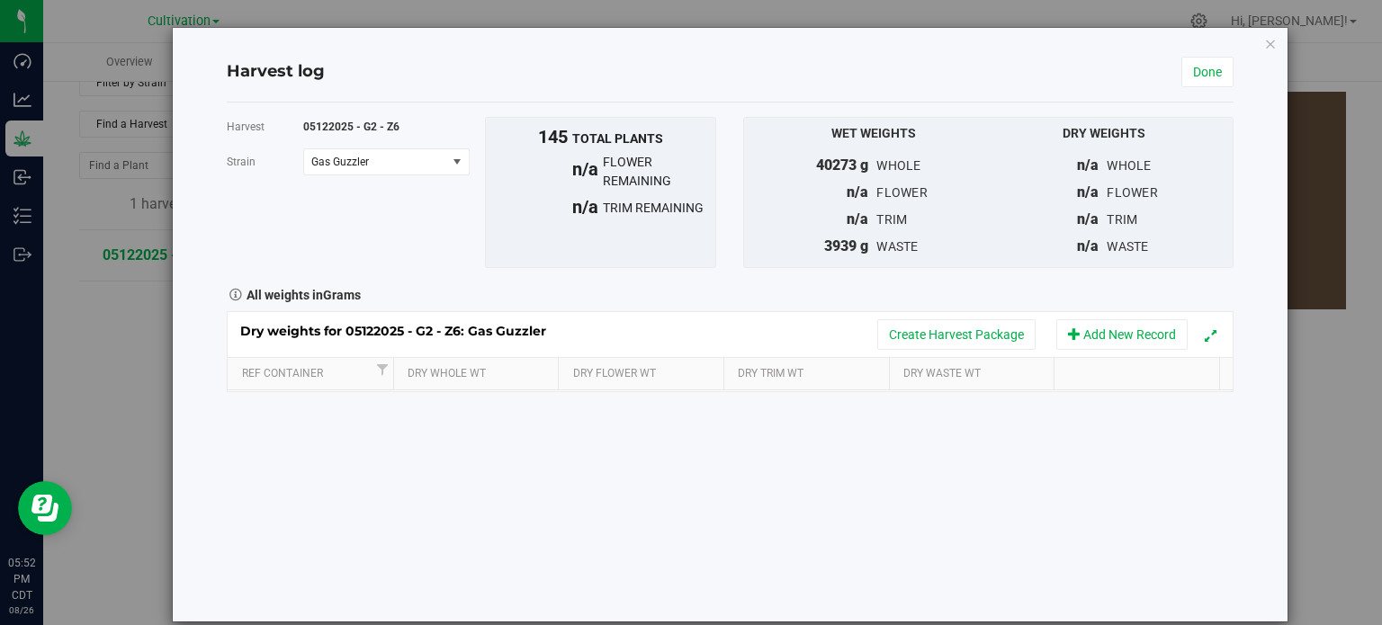
scroll to position [900, 0]
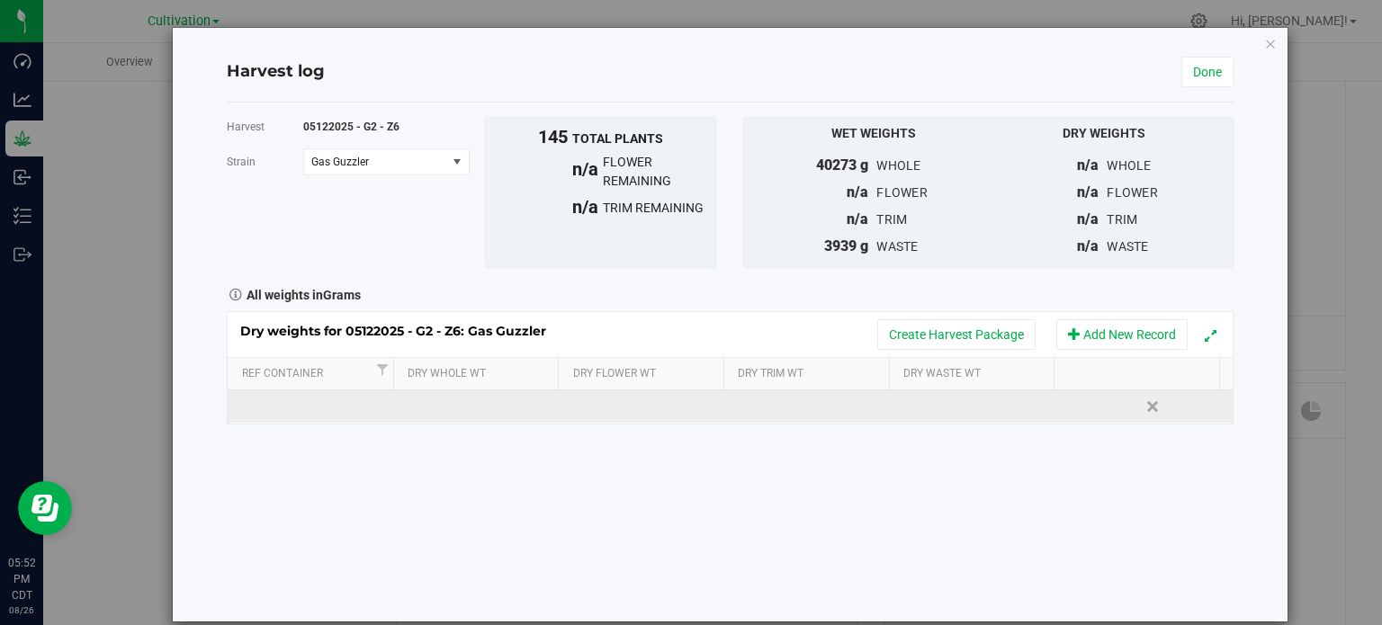
click at [600, 398] on td at bounding box center [645, 407] width 167 height 32
type input "8396"
click at [914, 399] on div "Dry weights for 05122025 - G2 - Z6: Gas Guzzler Create Harvest Package Add New …" at bounding box center [730, 367] width 1007 height 113
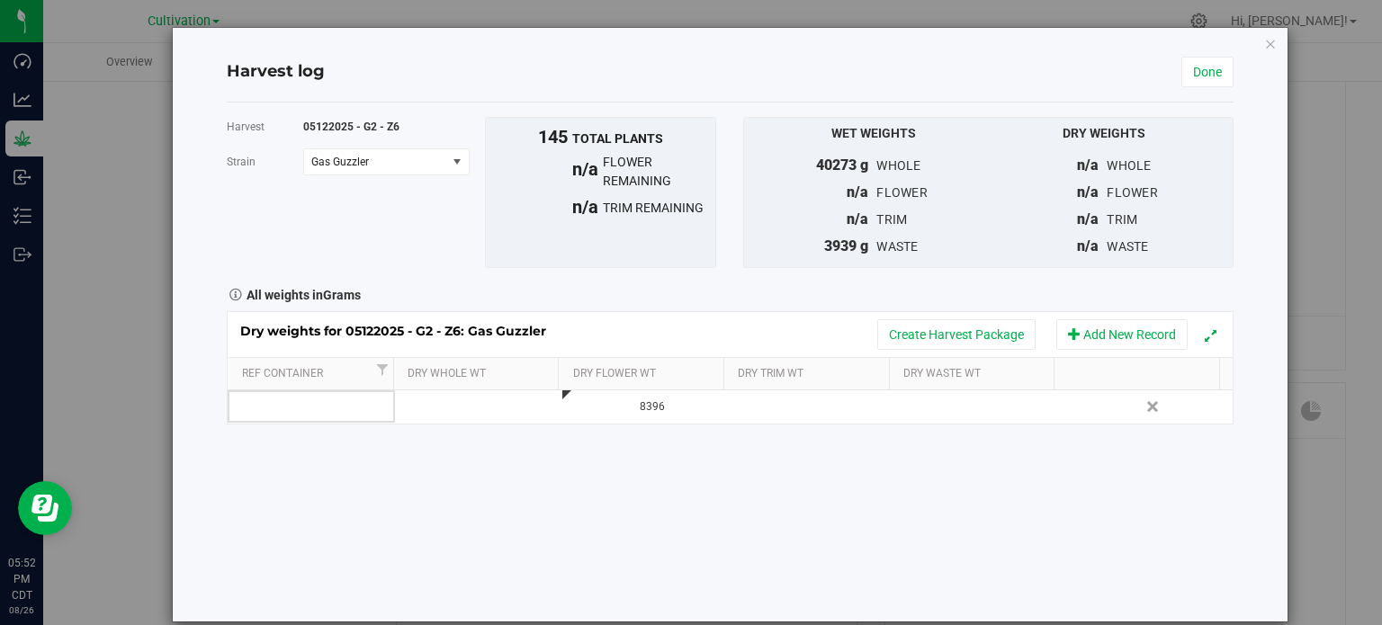
click at [920, 410] on td at bounding box center [981, 407] width 167 height 32
type input "5950"
click at [1193, 75] on link "Done" at bounding box center [1207, 72] width 52 height 31
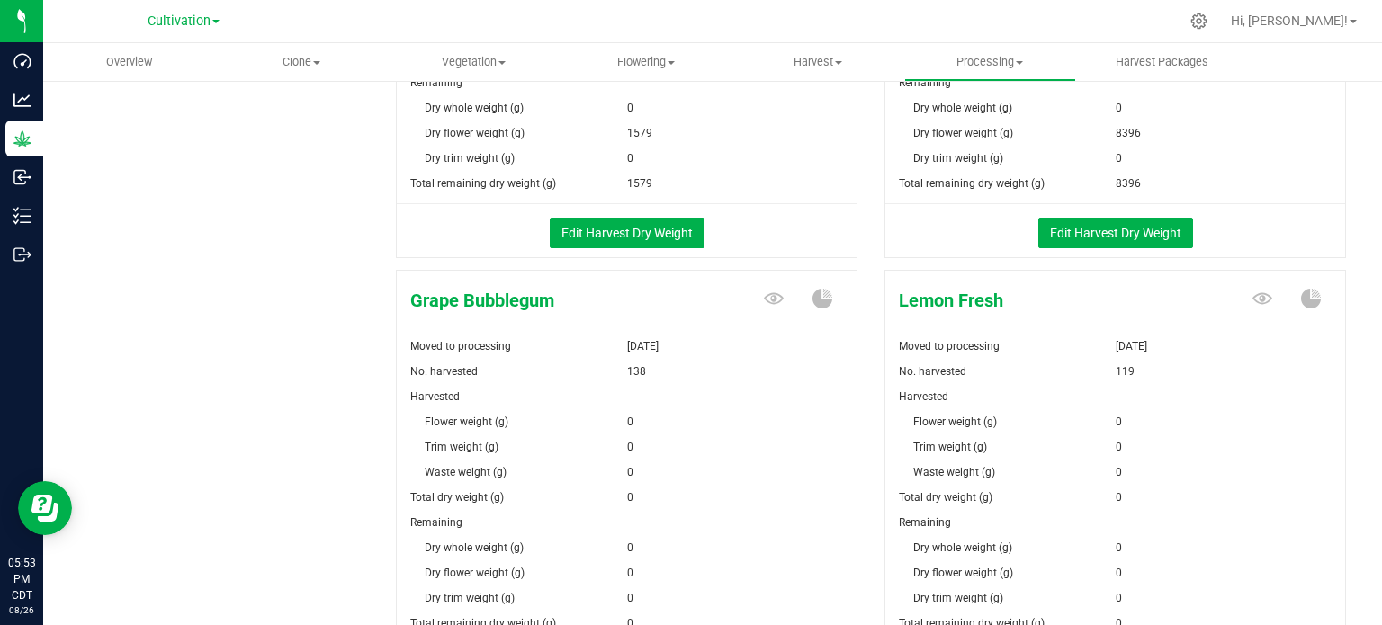
scroll to position [1170, 0]
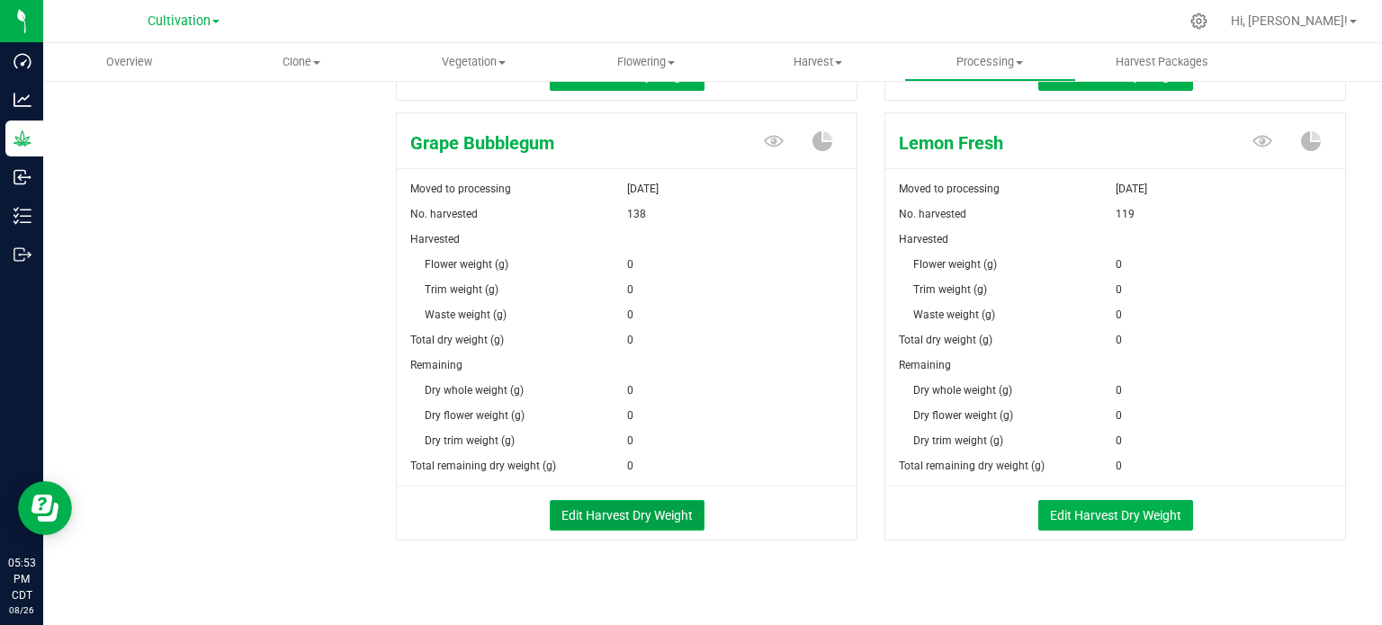
click at [636, 515] on button "Edit Harvest Dry Weight" at bounding box center [627, 515] width 155 height 31
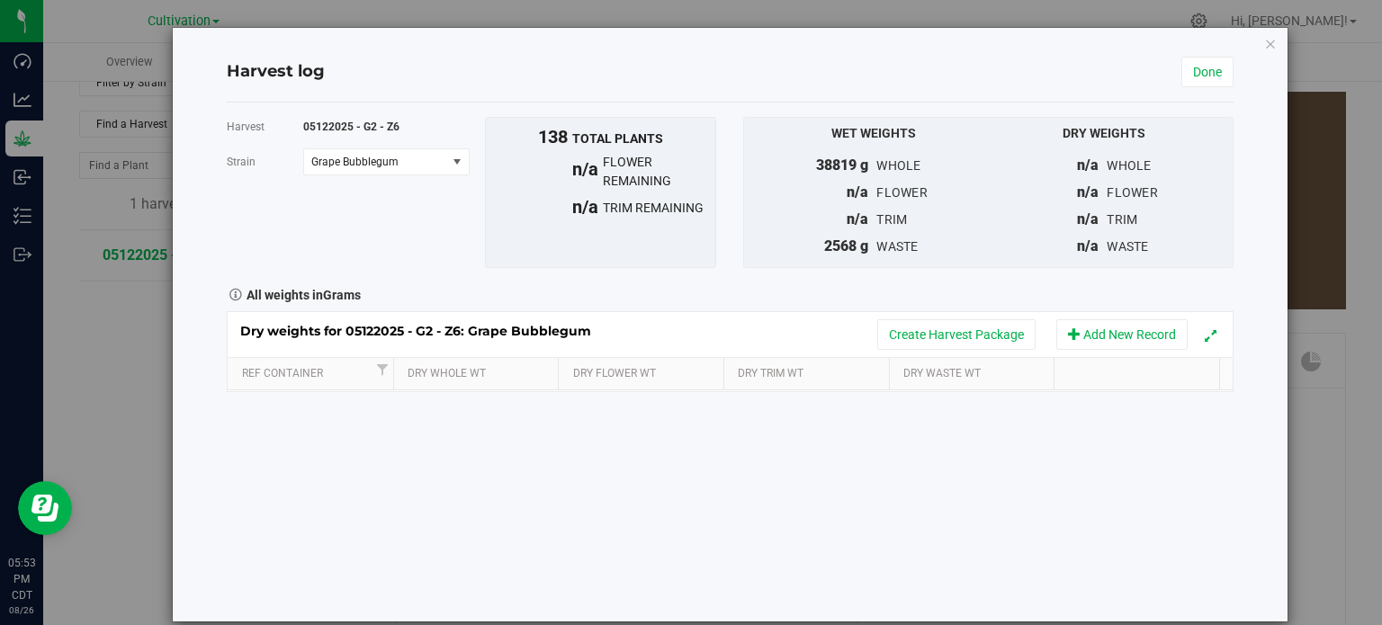
scroll to position [1170, 0]
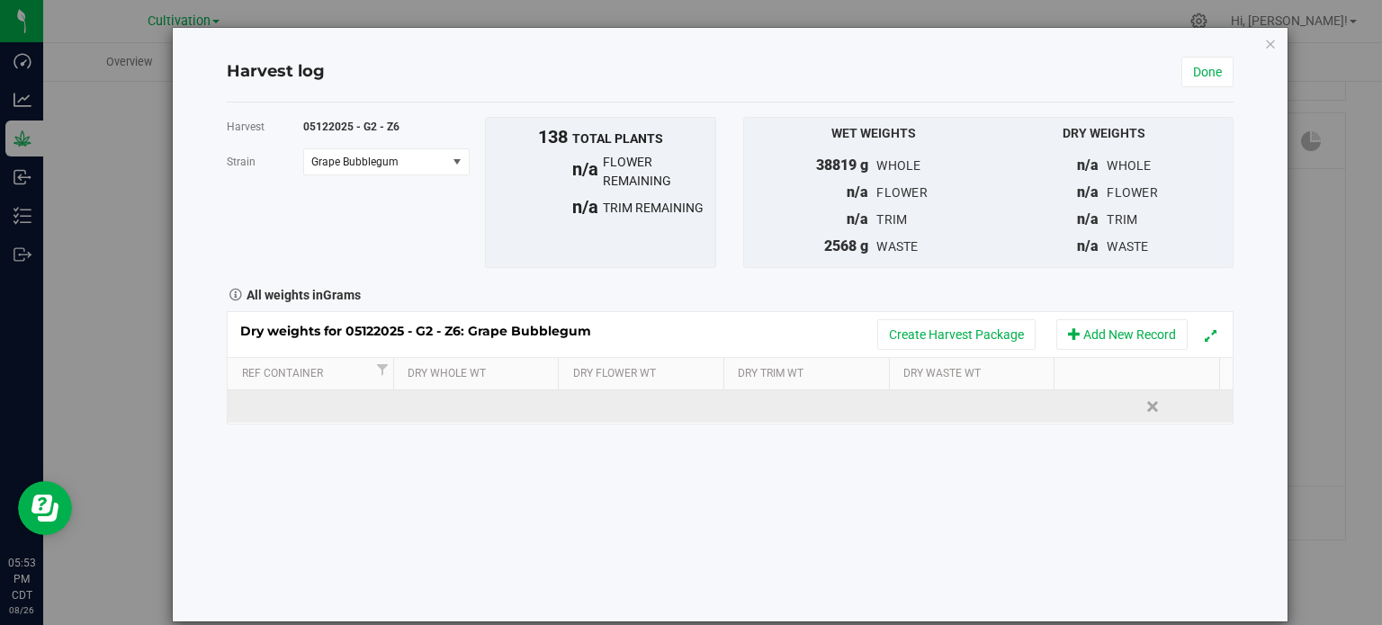
click at [592, 399] on td at bounding box center [645, 407] width 167 height 32
type input "10223"
click at [937, 406] on div "Dry weights for 05122025 - G2 - Z6: Grape Bubblegum Create Harvest Package Add …" at bounding box center [730, 367] width 1007 height 113
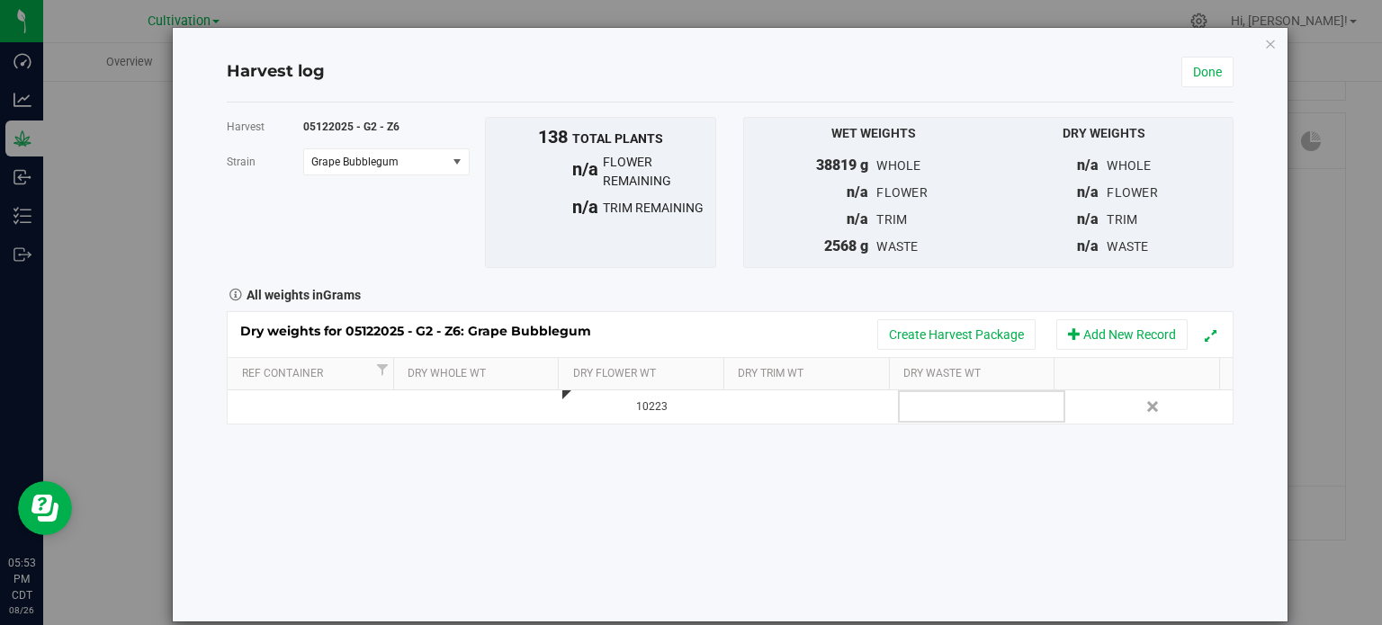
click at [937, 406] on td at bounding box center [981, 407] width 167 height 32
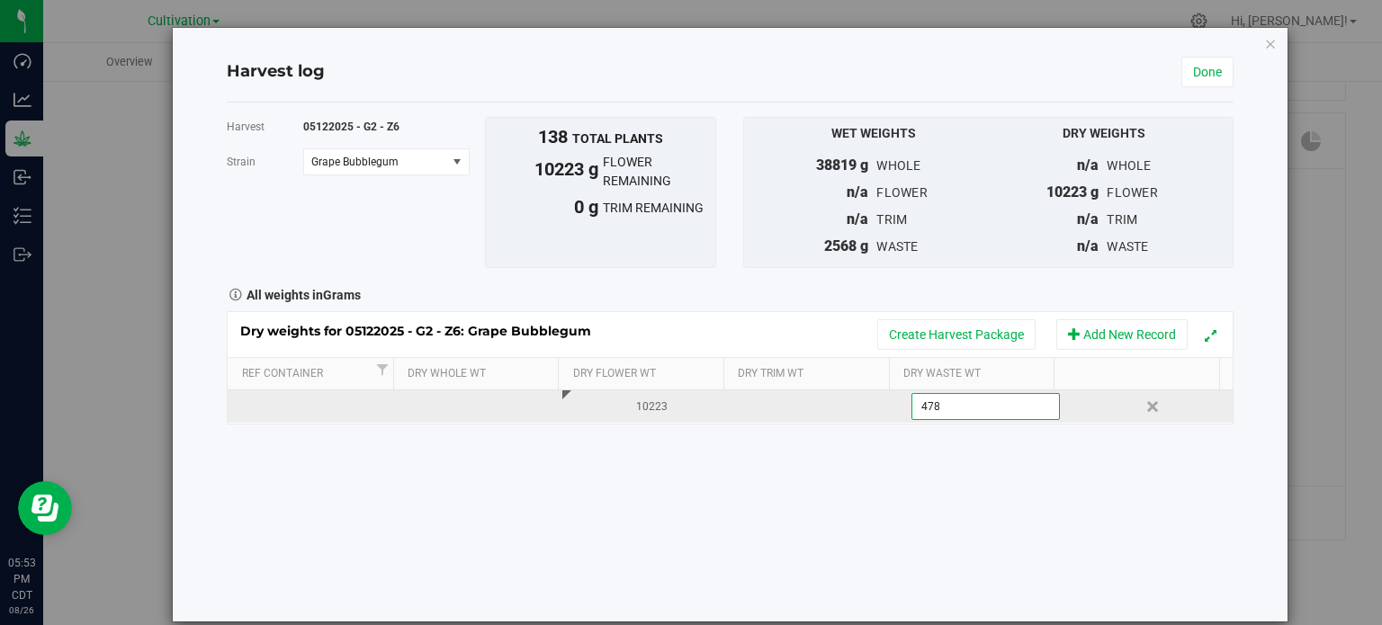
type input "4780"
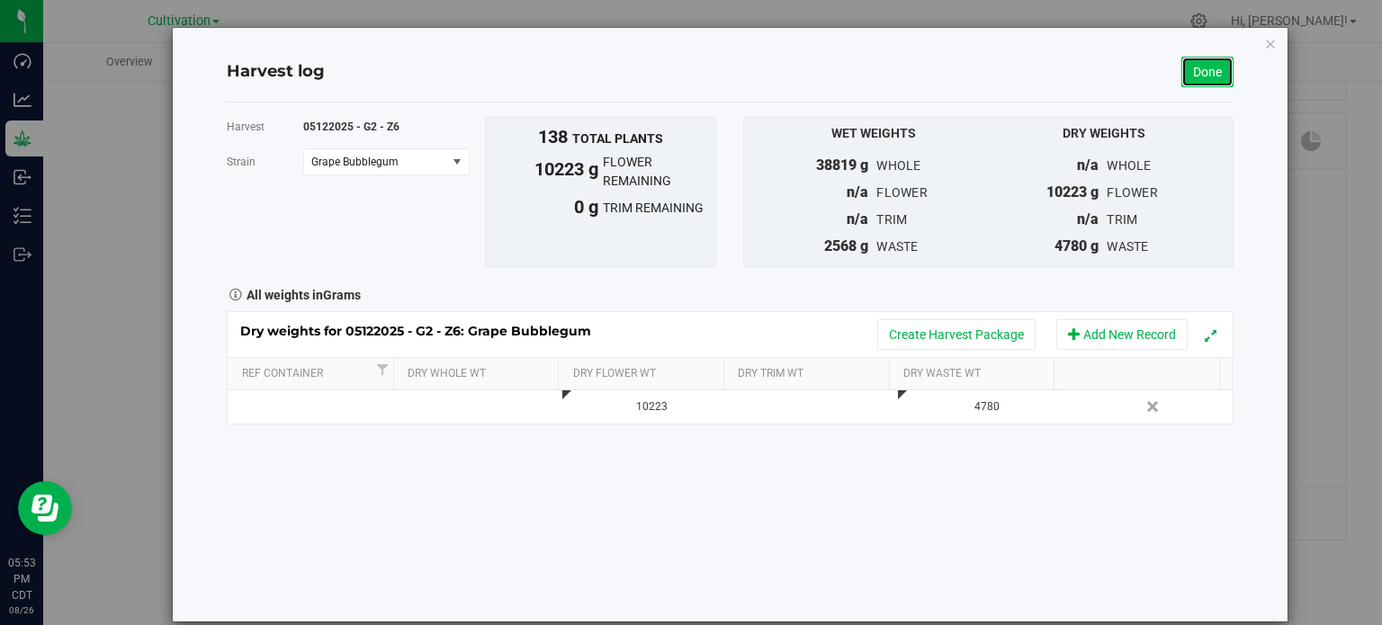
click at [1196, 73] on link "Done" at bounding box center [1207, 72] width 52 height 31
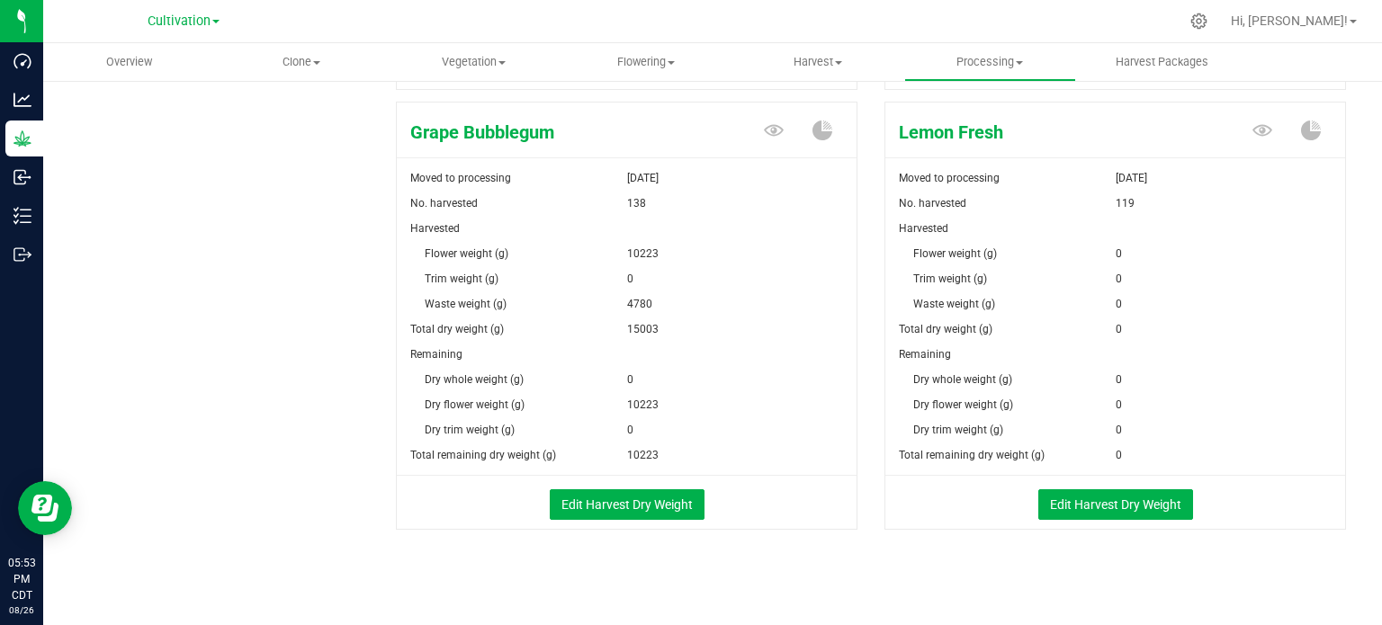
scroll to position [1184, 0]
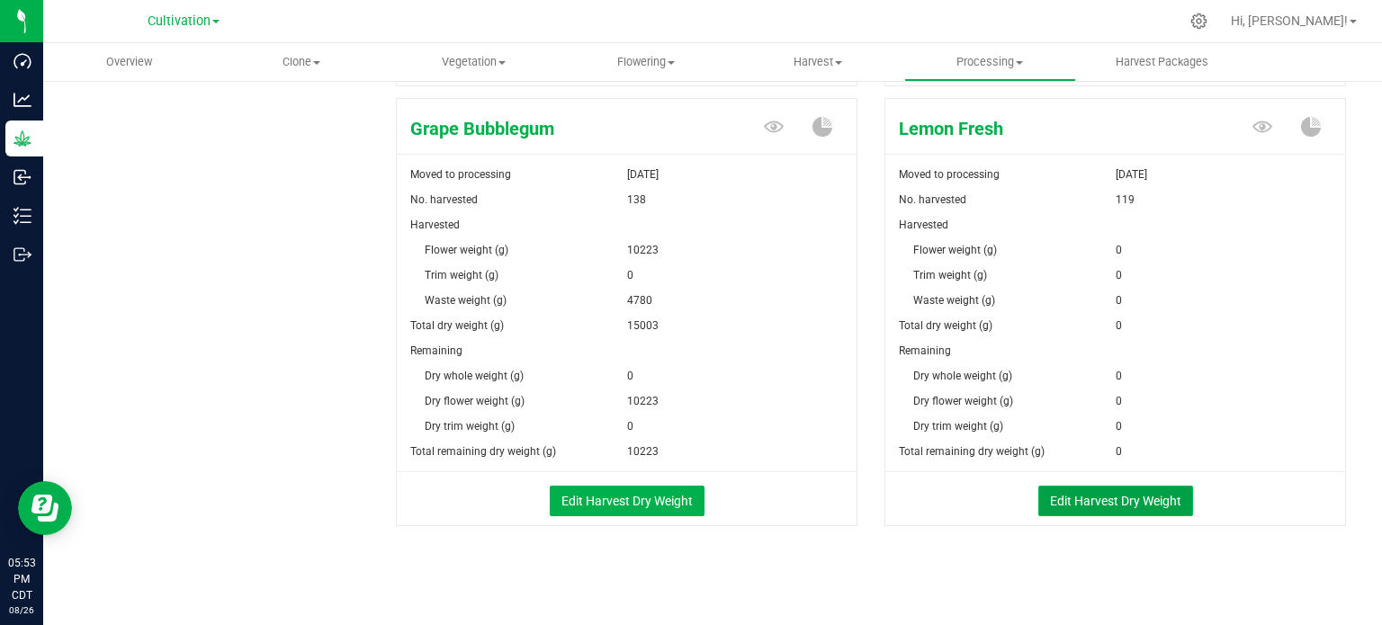
click at [1093, 499] on button "Edit Harvest Dry Weight" at bounding box center [1115, 501] width 155 height 31
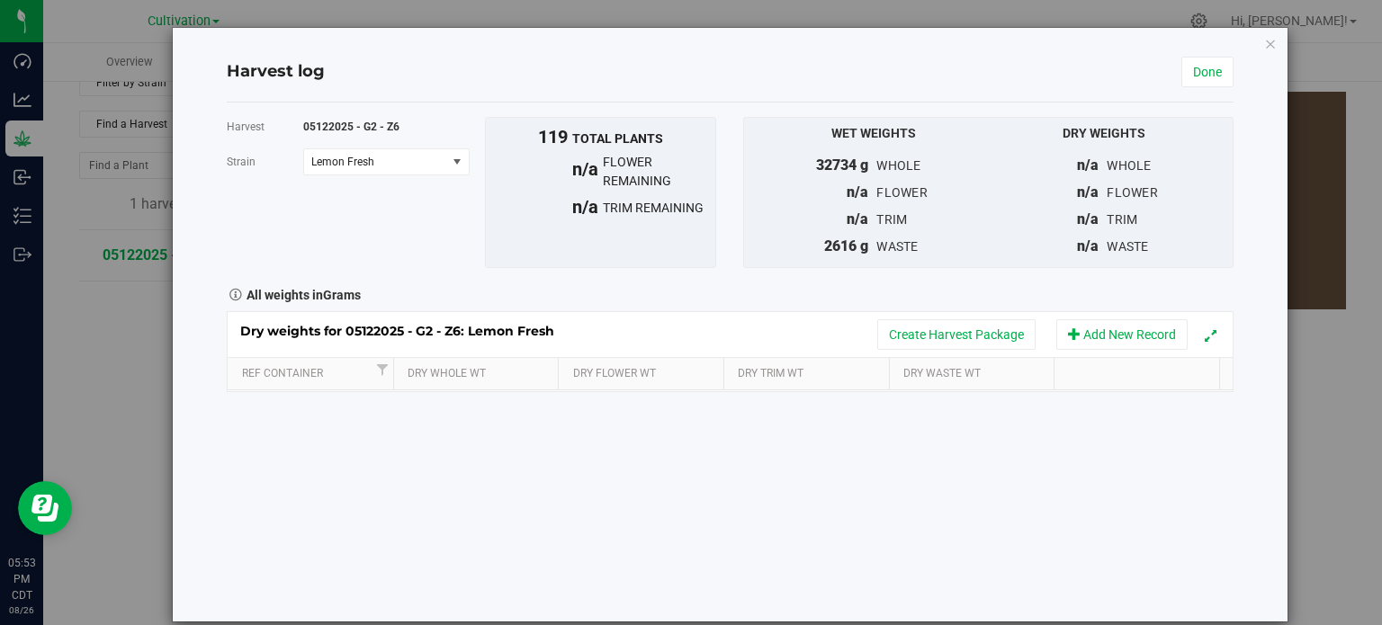
scroll to position [1184, 0]
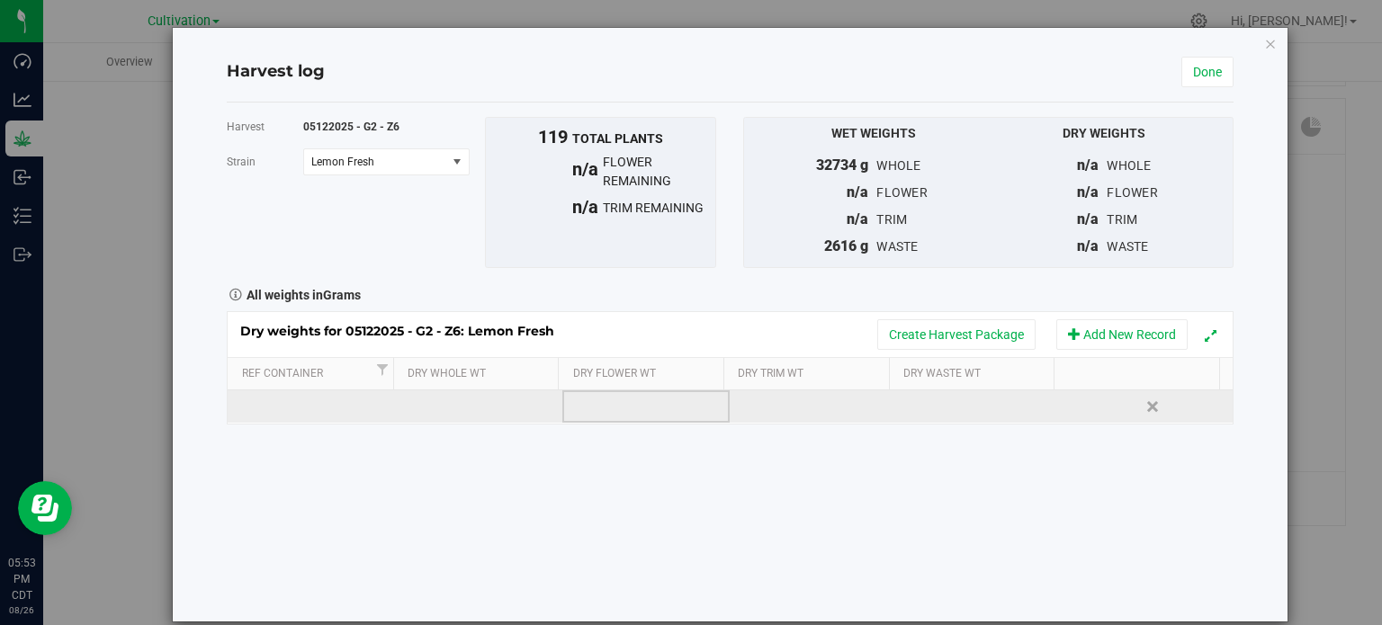
click at [593, 408] on td at bounding box center [645, 407] width 167 height 32
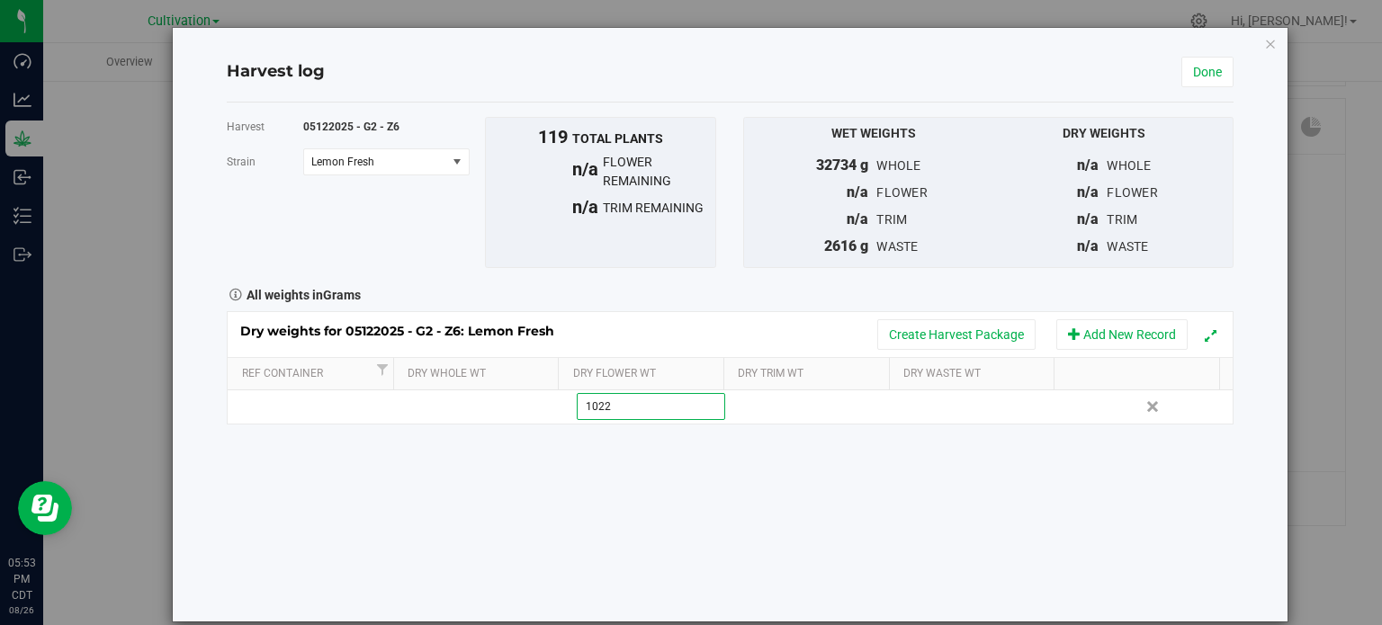
type input "10223"
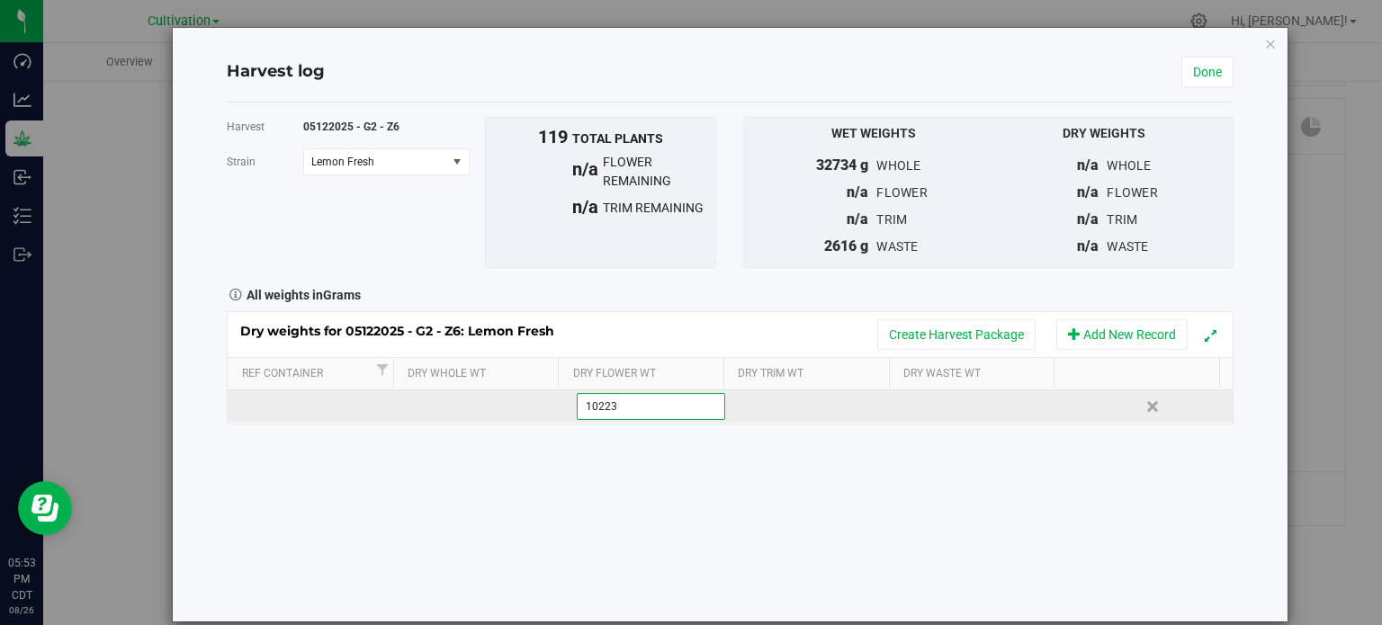
type input "10223.0000 g"
click at [993, 409] on div "Dry weights for 05122025 - G2 - Z6: Lemon Fresh Create Harvest Package Add New …" at bounding box center [730, 367] width 1007 height 113
click at [971, 408] on td at bounding box center [981, 407] width 167 height 32
type input "4780"
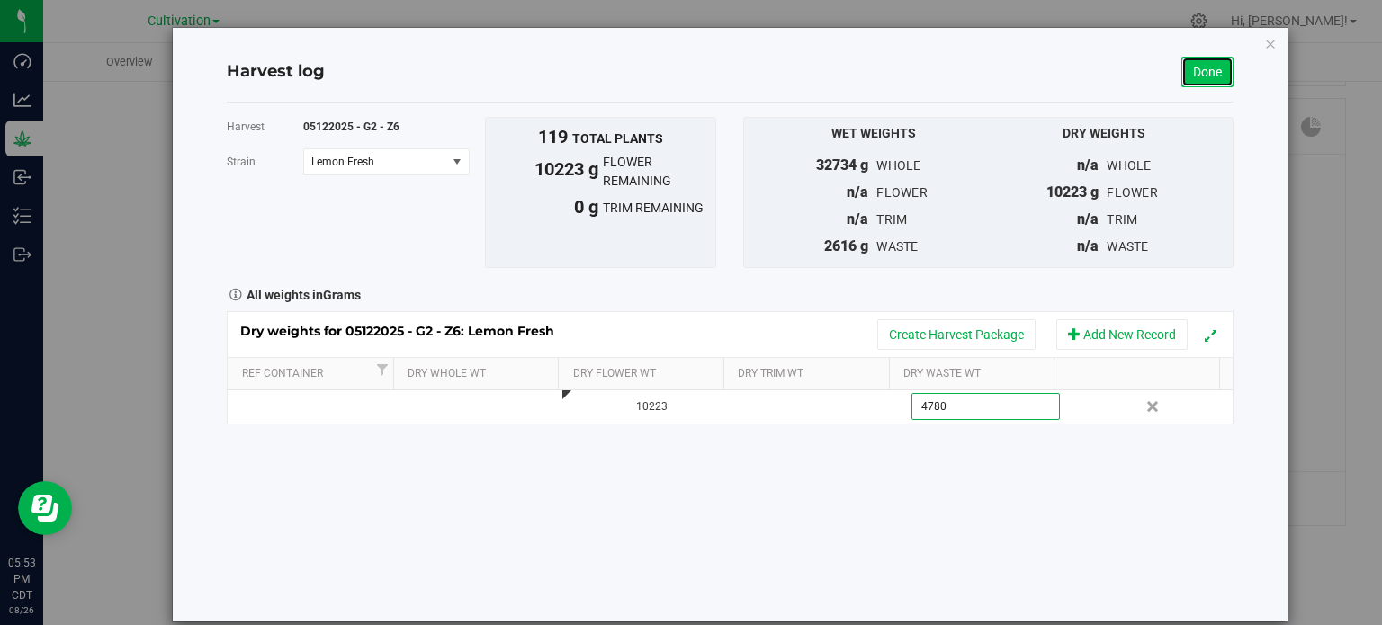
click at [1203, 75] on link "Done" at bounding box center [1207, 72] width 52 height 31
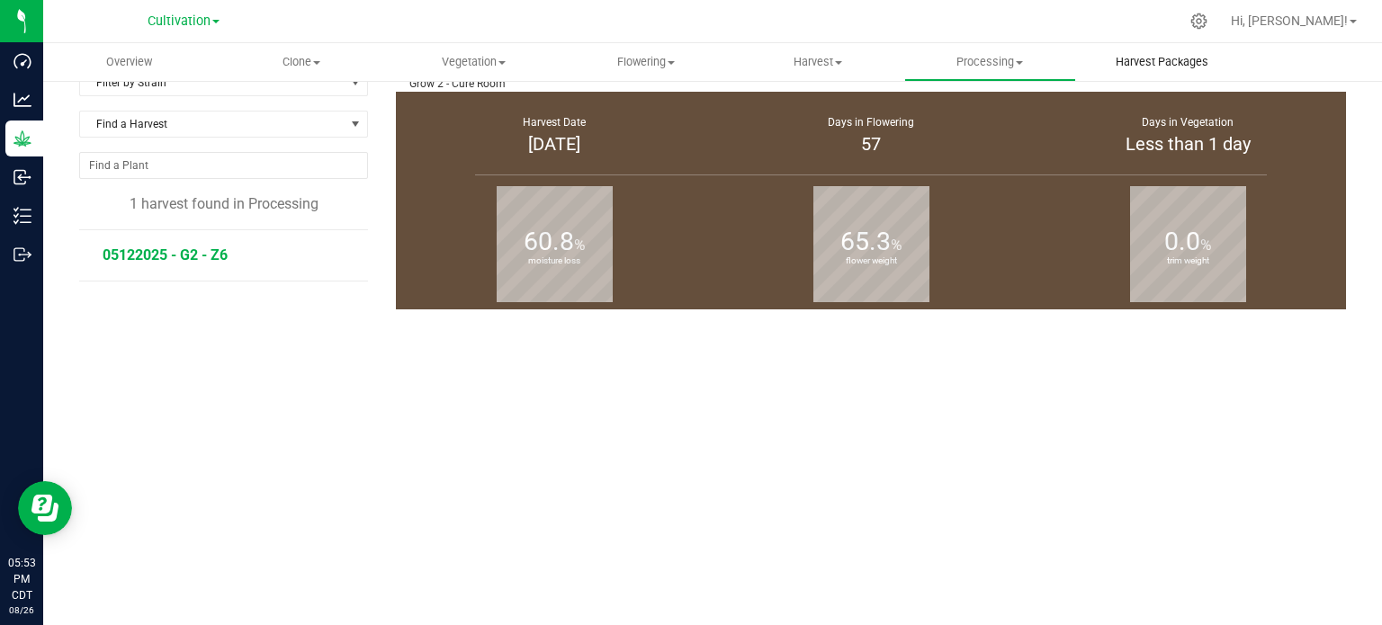
scroll to position [1184, 0]
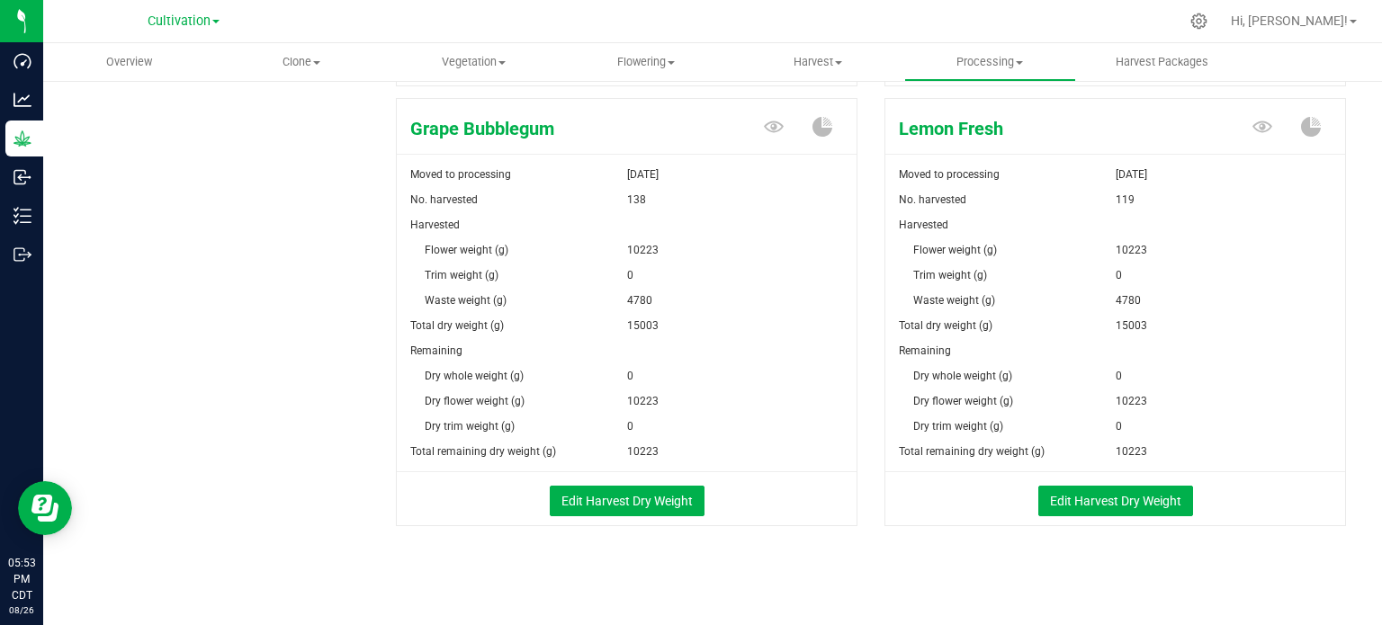
click at [1112, 516] on div "Edit Harvest Dry Weight" at bounding box center [1115, 499] width 487 height 54
click at [1117, 493] on button "Edit Harvest Dry Weight" at bounding box center [1115, 501] width 155 height 31
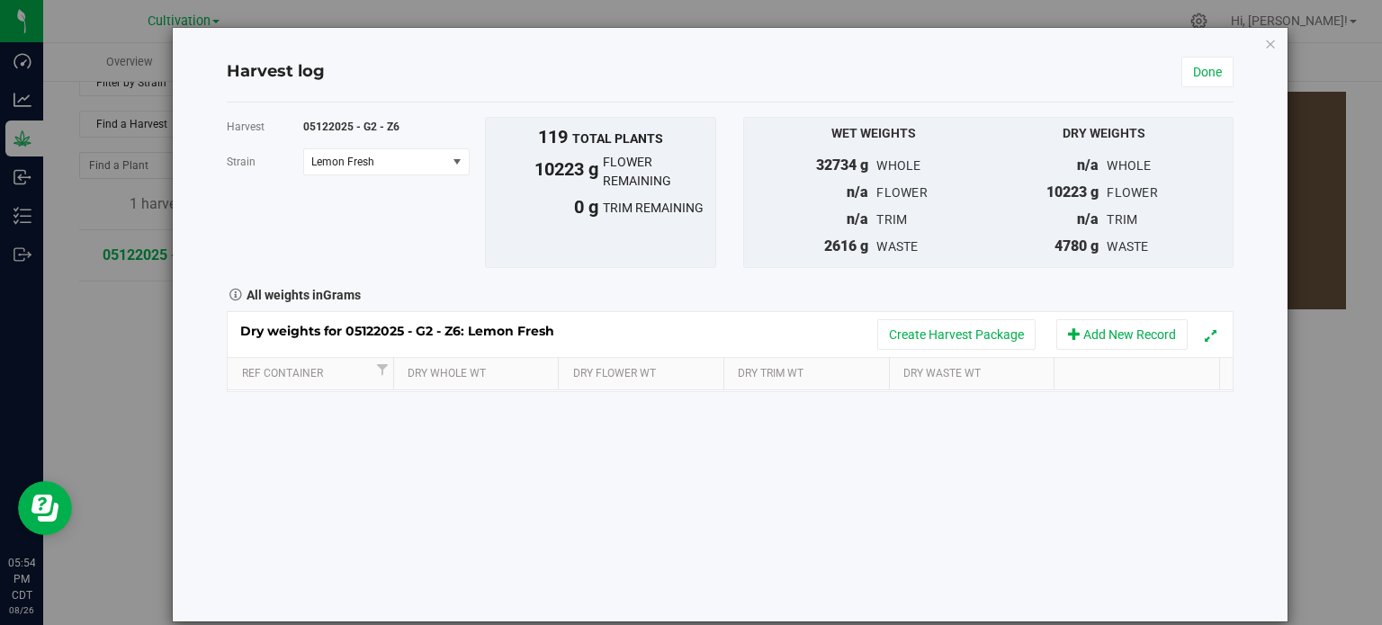
scroll to position [1184, 0]
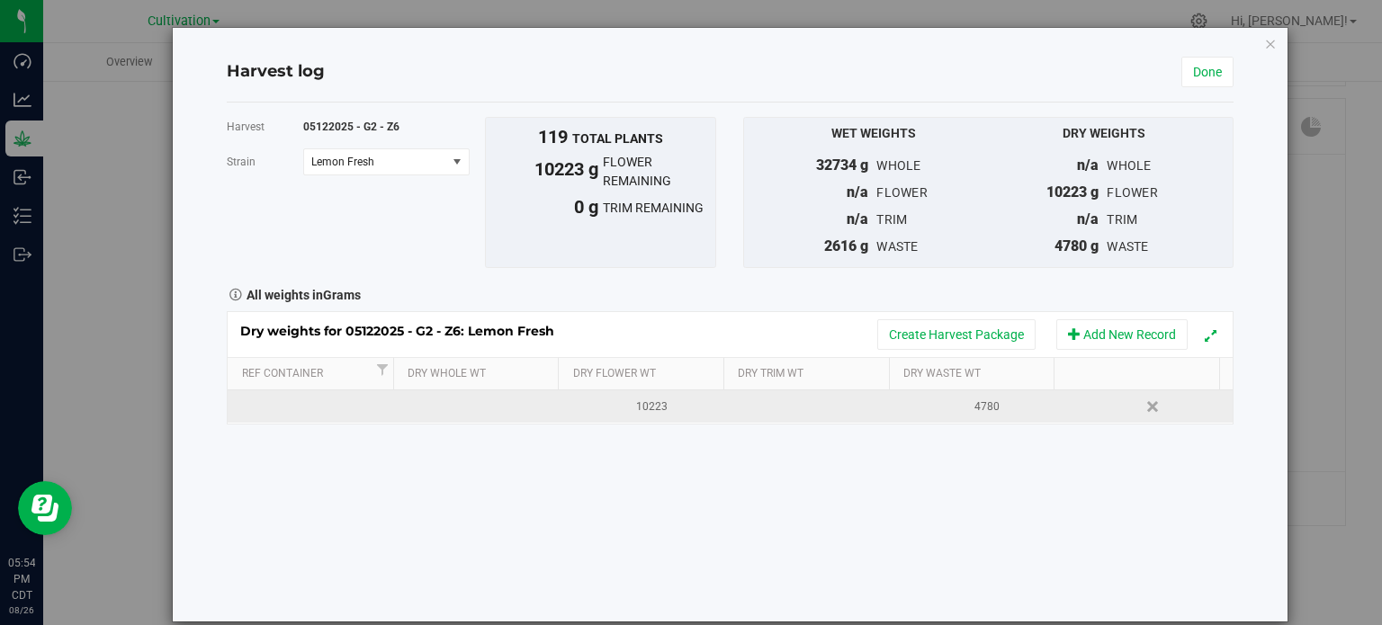
click at [647, 406] on div "10223" at bounding box center [652, 407] width 154 height 17
type input "1"
type input "7580"
click at [975, 404] on div "Dry weights for 05122025 - G2 - Z6: Lemon Fresh Create Harvest Package Add New …" at bounding box center [730, 367] width 1007 height 113
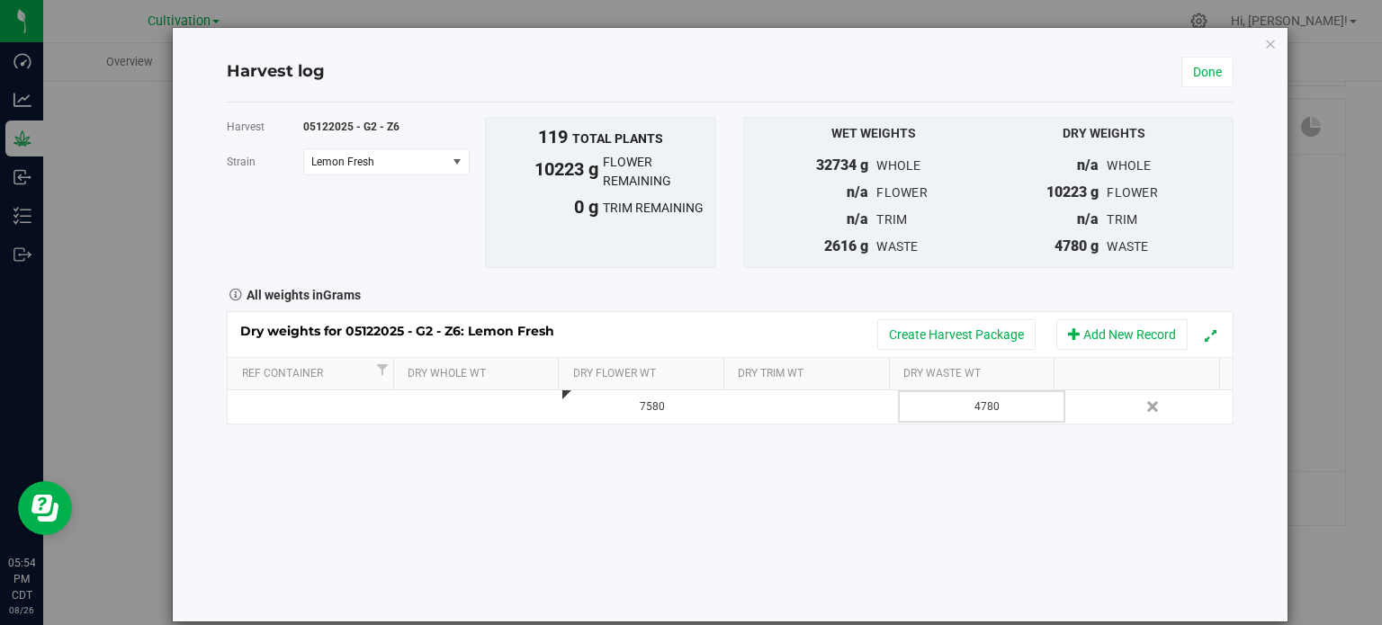
click at [974, 404] on div "4780" at bounding box center [988, 407] width 154 height 17
click at [974, 404] on input "4780" at bounding box center [985, 406] width 147 height 25
type input "4"
type input "5692"
drag, startPoint x: 949, startPoint y: 448, endPoint x: 977, endPoint y: 433, distance: 31.8
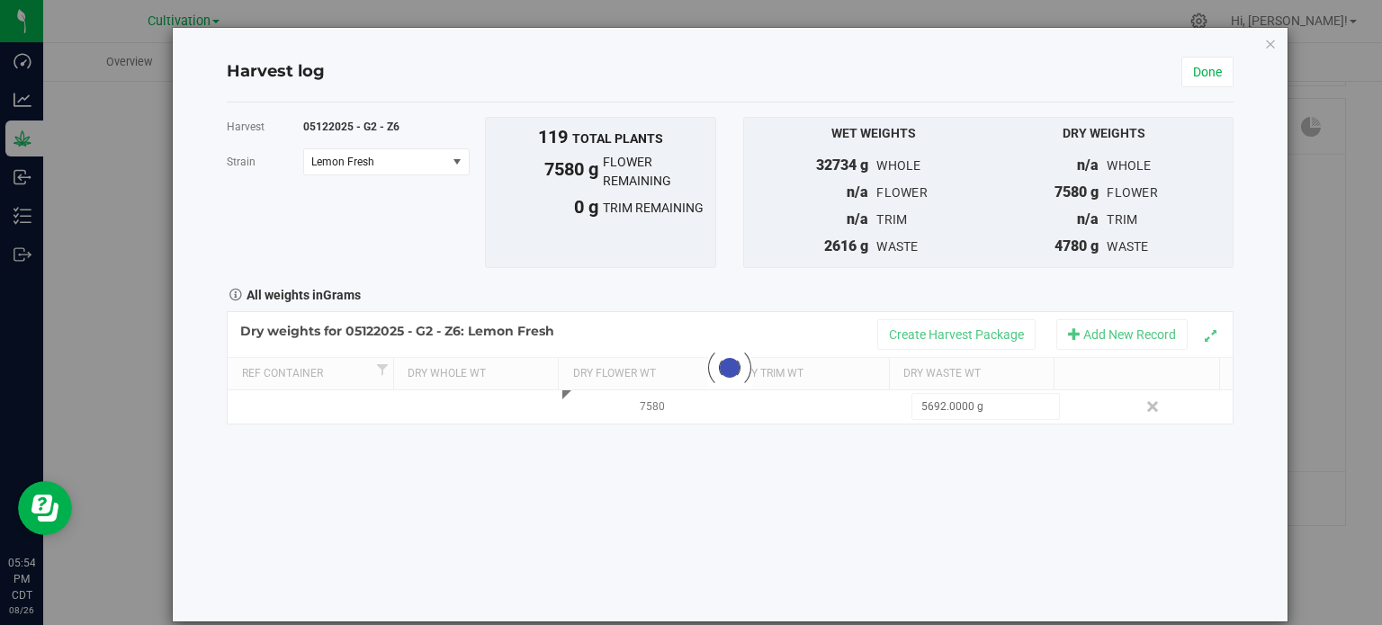
click at [950, 448] on div "Harvest 05122025 - G2 - Z6 [GEOGRAPHIC_DATA] Lemon Fresh Select strain Apple Ba…" at bounding box center [730, 362] width 1007 height 519
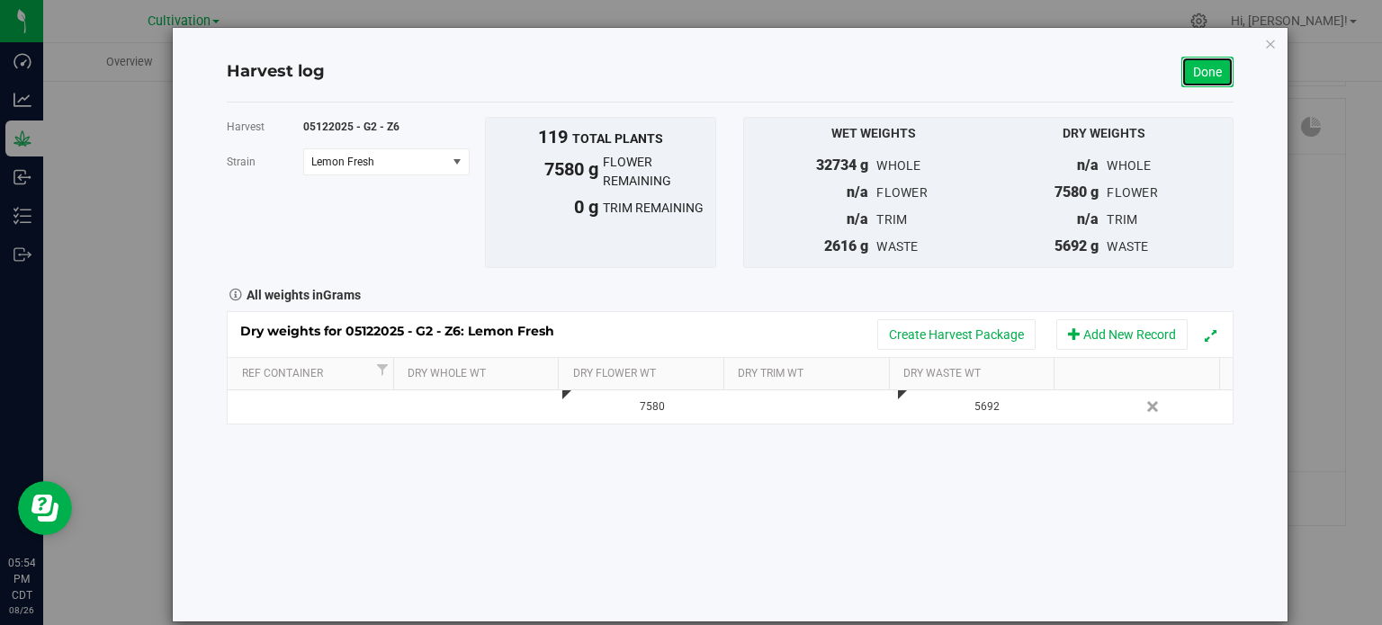
click at [1202, 76] on link "Done" at bounding box center [1207, 72] width 52 height 31
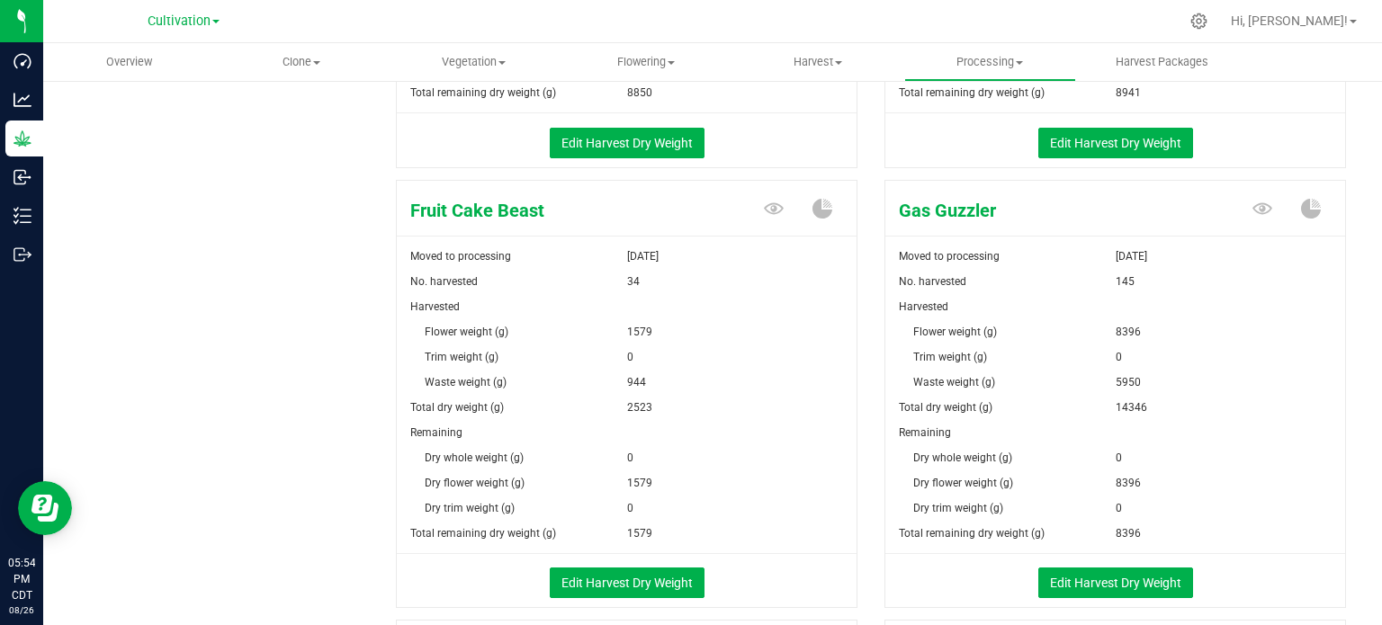
scroll to position [734, 0]
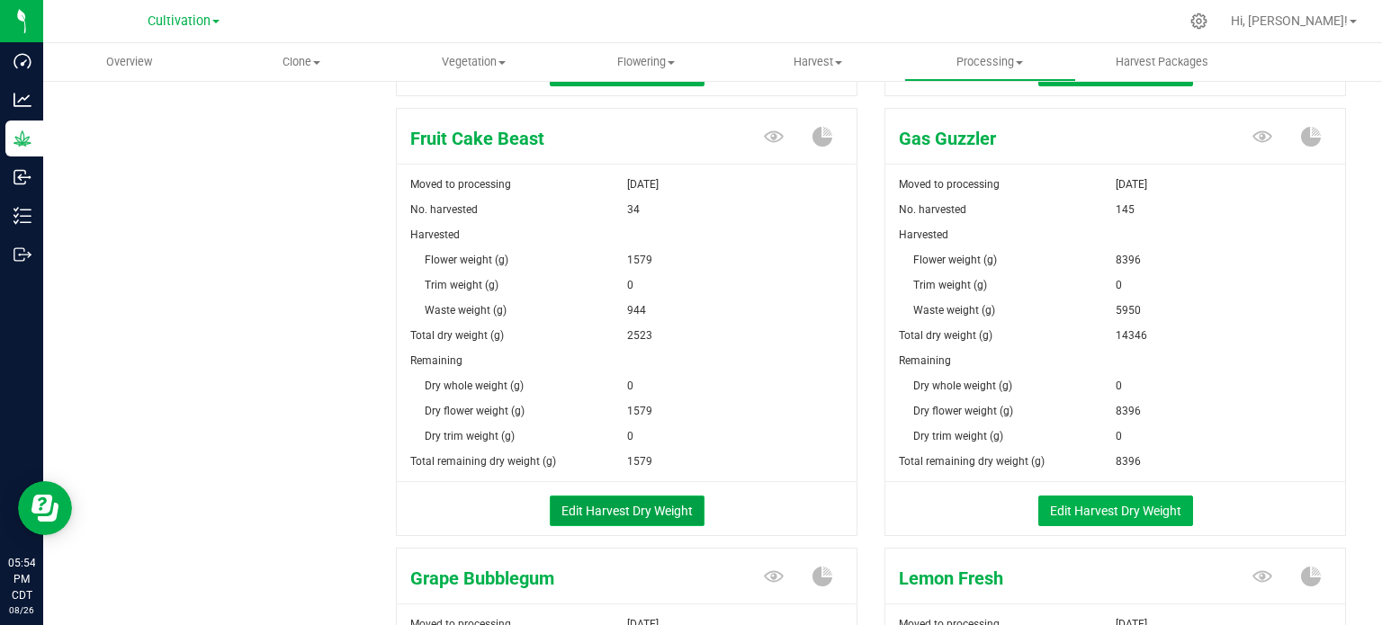
click at [624, 507] on button "Edit Harvest Dry Weight" at bounding box center [627, 511] width 155 height 31
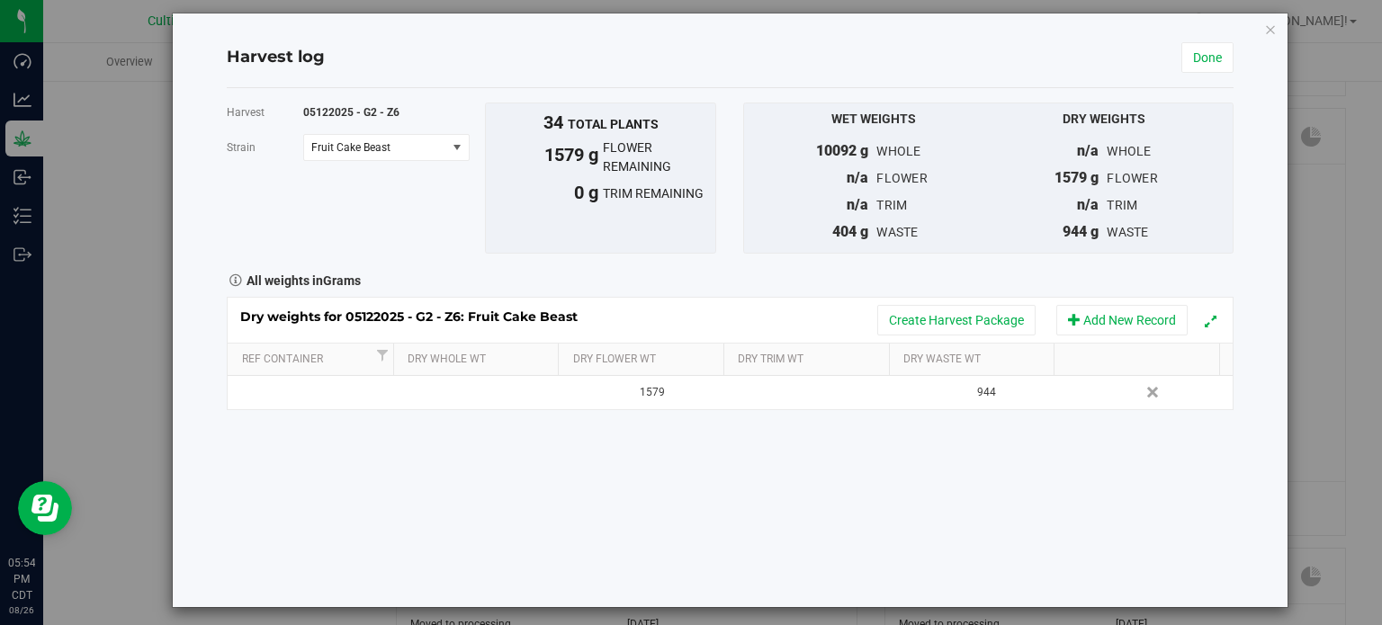
scroll to position [22, 0]
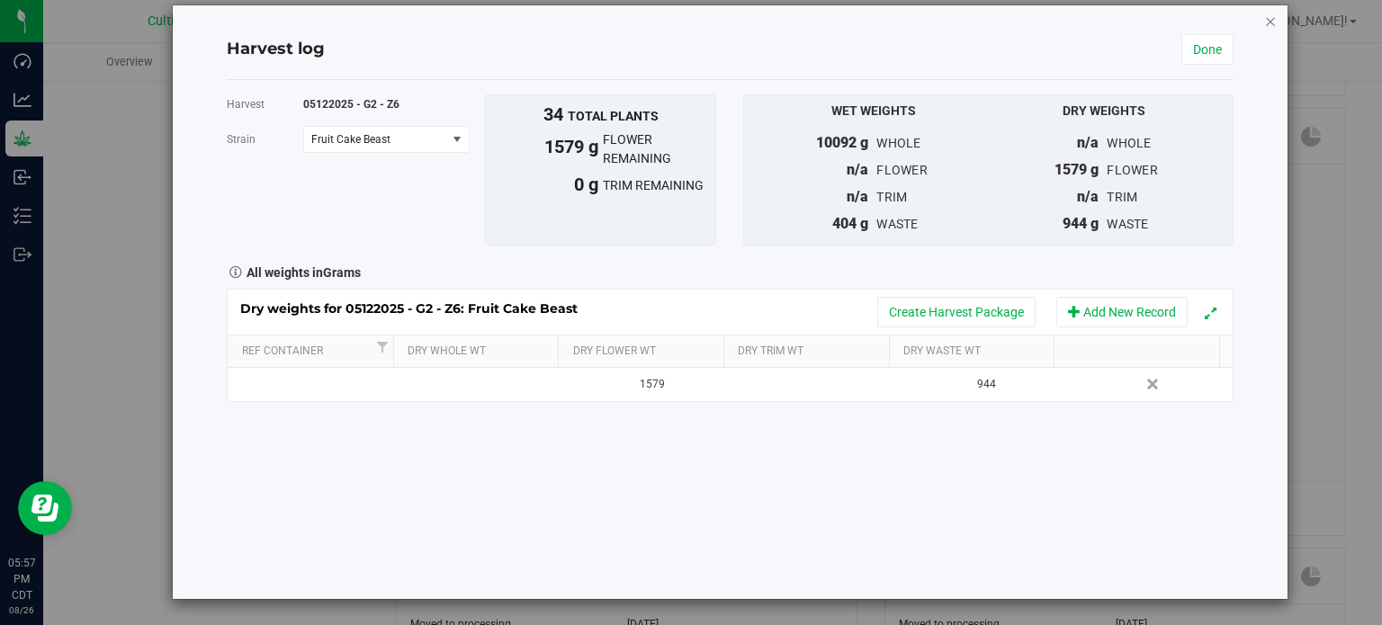
click at [1264, 21] on icon "button" at bounding box center [1270, 21] width 13 height 22
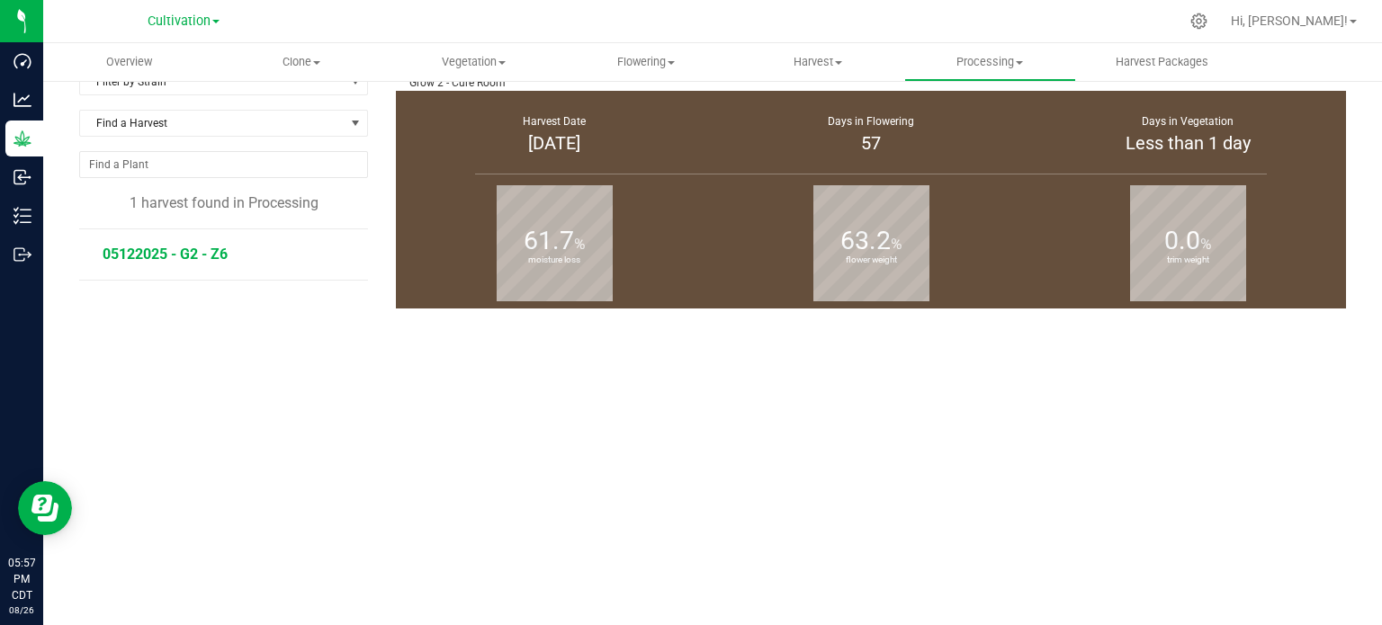
scroll to position [69, 0]
